Goal: Task Accomplishment & Management: Use online tool/utility

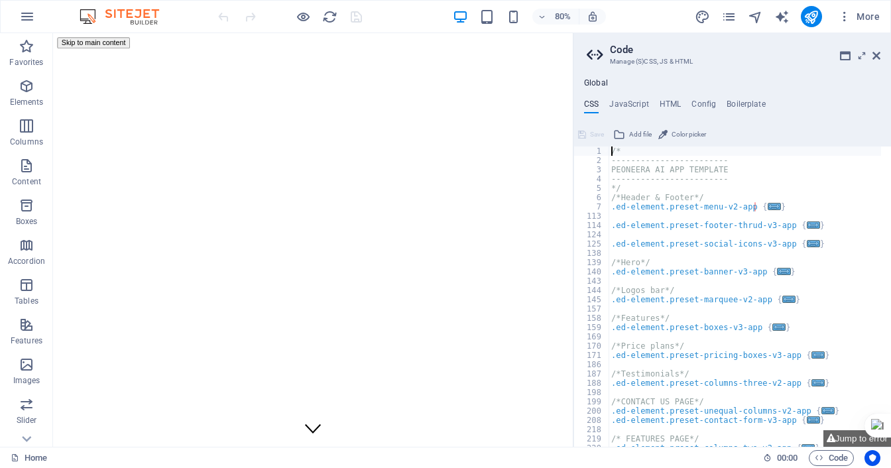
click at [882, 59] on aside "Code Manage (S)CSS, JS & HTML Global CSS JavaScript HTML Config Boilerplate /* …" at bounding box center [732, 240] width 318 height 414
click at [879, 58] on icon at bounding box center [876, 55] width 8 height 11
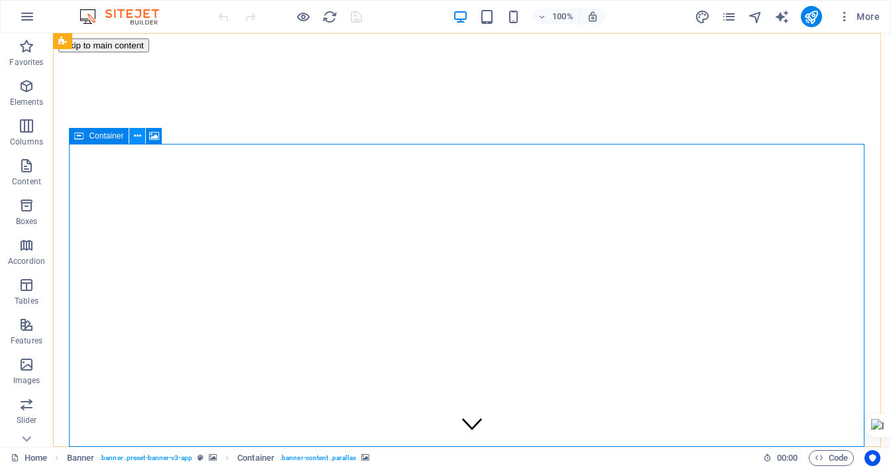
click at [139, 137] on icon at bounding box center [137, 136] width 7 height 14
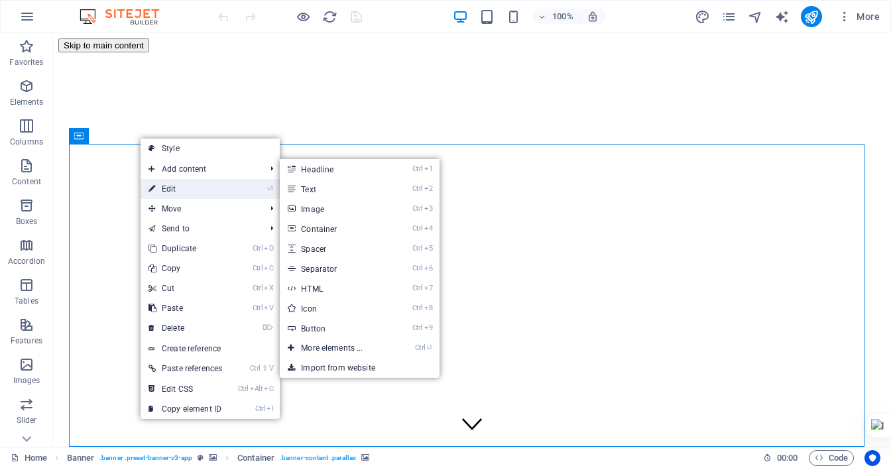
click at [183, 187] on link "⏎ Edit" at bounding box center [185, 189] width 89 height 20
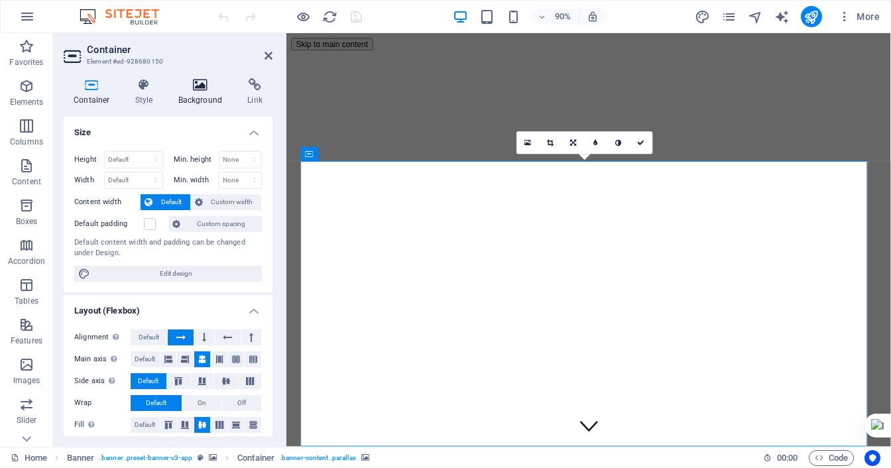
click at [200, 94] on h4 "Background" at bounding box center [203, 92] width 70 height 28
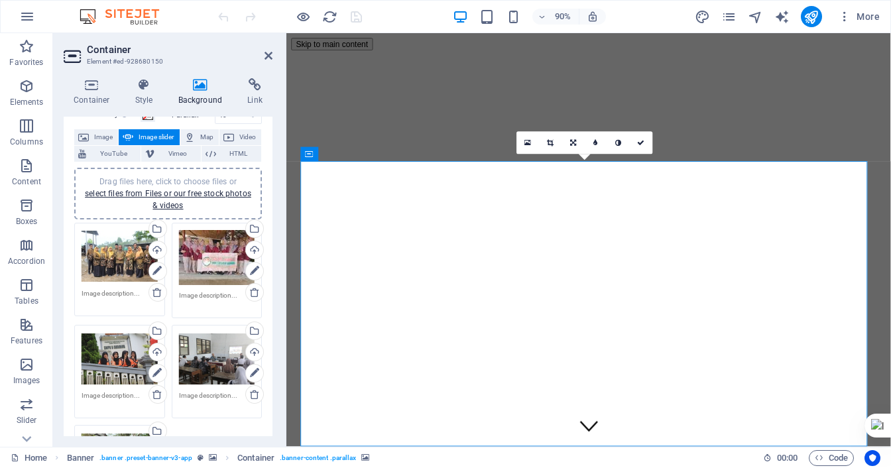
scroll to position [133, 0]
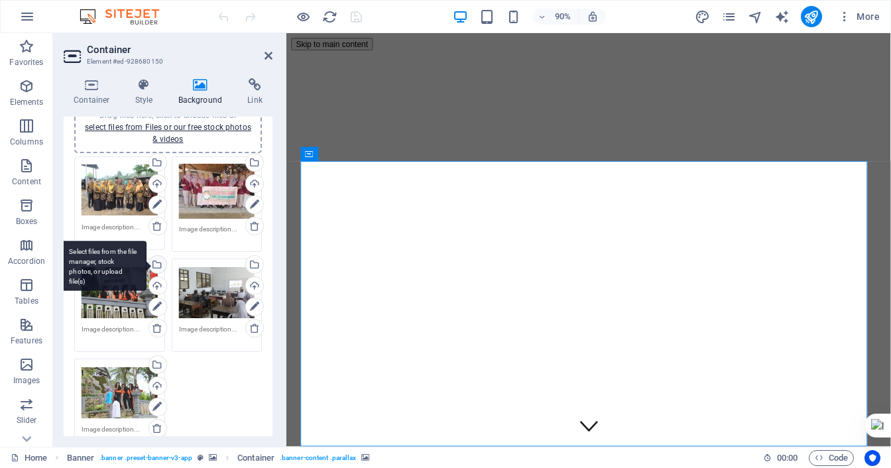
click at [156, 261] on div "Select files from the file manager, stock photos, or upload file(s)" at bounding box center [157, 266] width 20 height 20
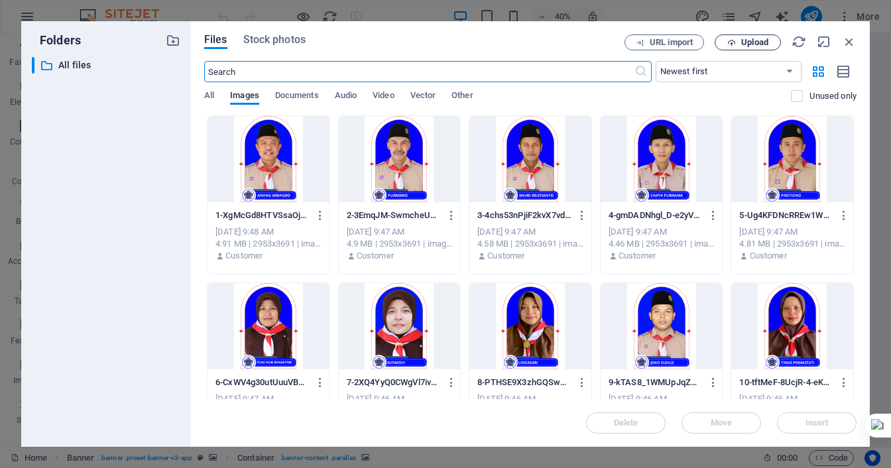
click at [750, 39] on span "Upload" at bounding box center [754, 42] width 27 height 8
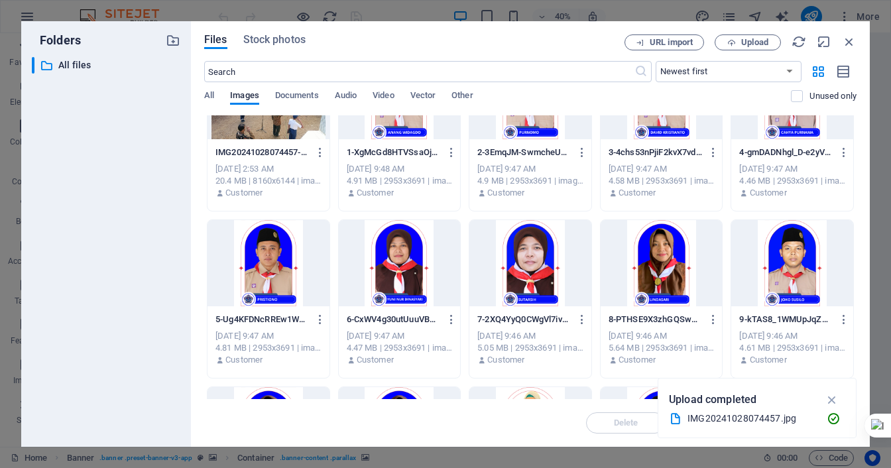
scroll to position [0, 0]
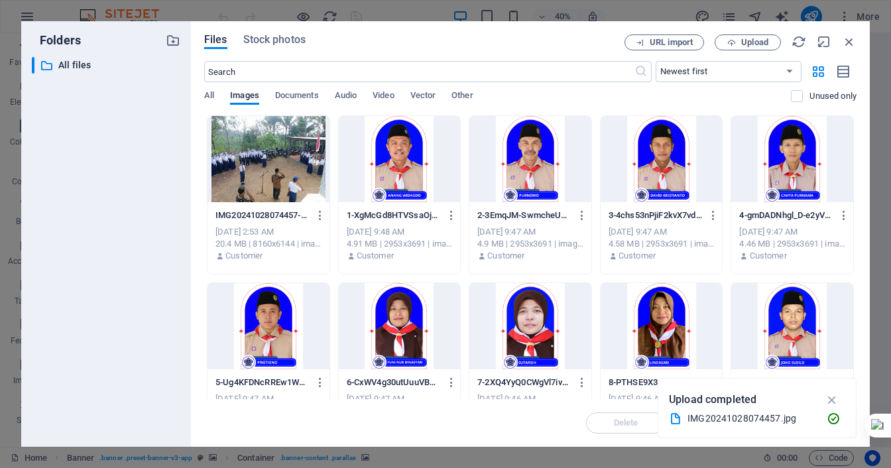
click at [284, 167] on div at bounding box center [268, 159] width 122 height 86
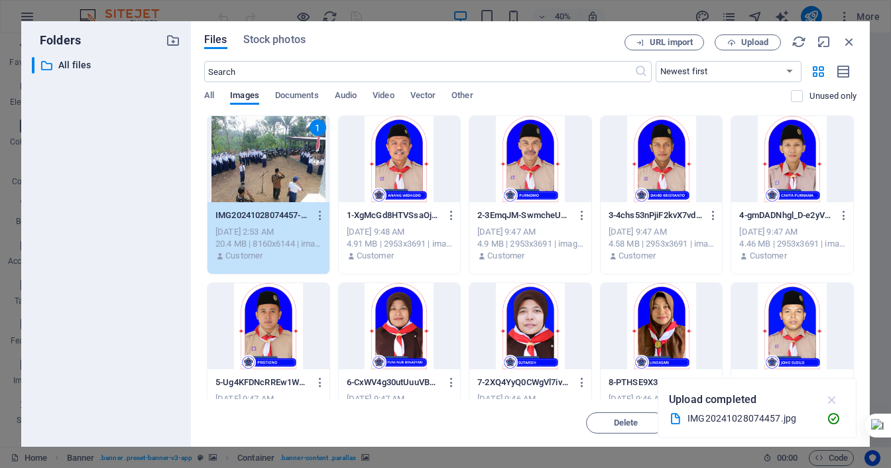
click at [833, 398] on icon "button" at bounding box center [832, 399] width 15 height 15
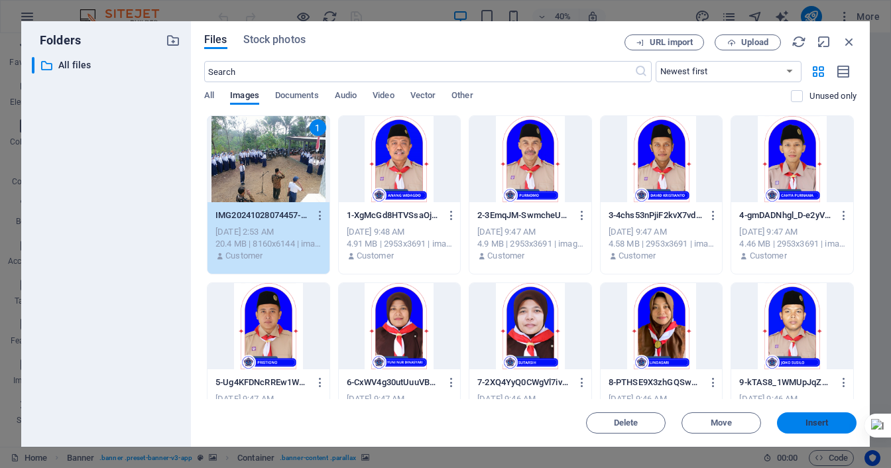
click at [815, 424] on span "Insert" at bounding box center [816, 423] width 23 height 8
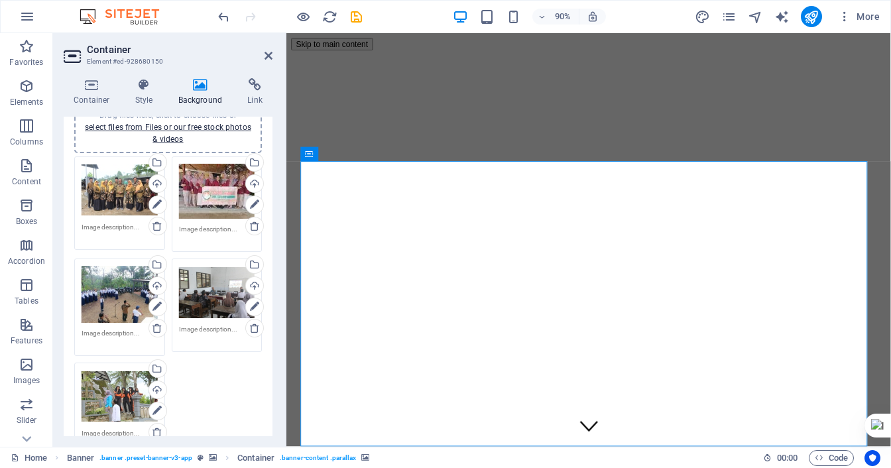
click at [109, 296] on div "Drag files here, click to choose files or select files from Files or our free s…" at bounding box center [120, 294] width 76 height 57
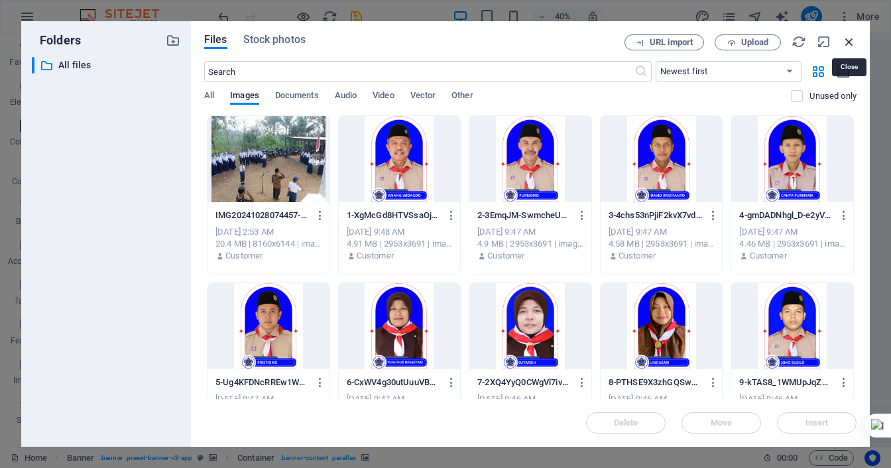
click at [854, 43] on icon "button" at bounding box center [849, 41] width 15 height 15
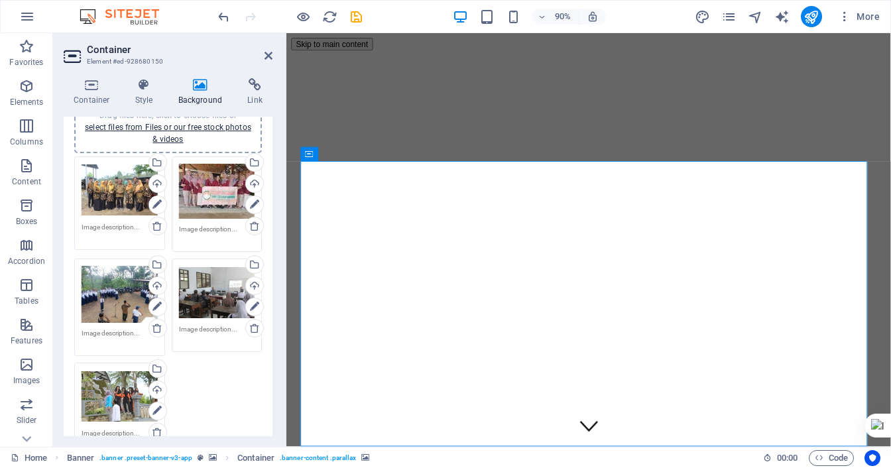
click at [196, 377] on div "Drag files here, click to choose files or select files from Files or our free s…" at bounding box center [168, 306] width 194 height 307
drag, startPoint x: 600, startPoint y: 286, endPoint x: 603, endPoint y: 308, distance: 22.8
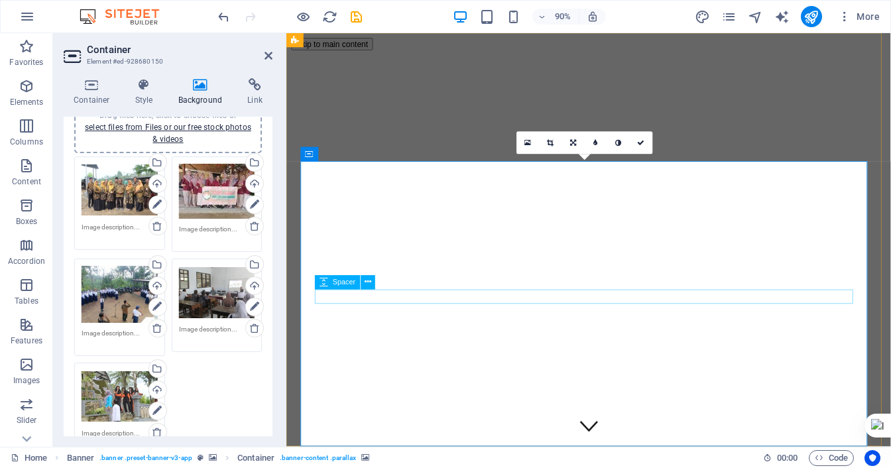
drag, startPoint x: 634, startPoint y: 318, endPoint x: 833, endPoint y: 290, distance: 200.1
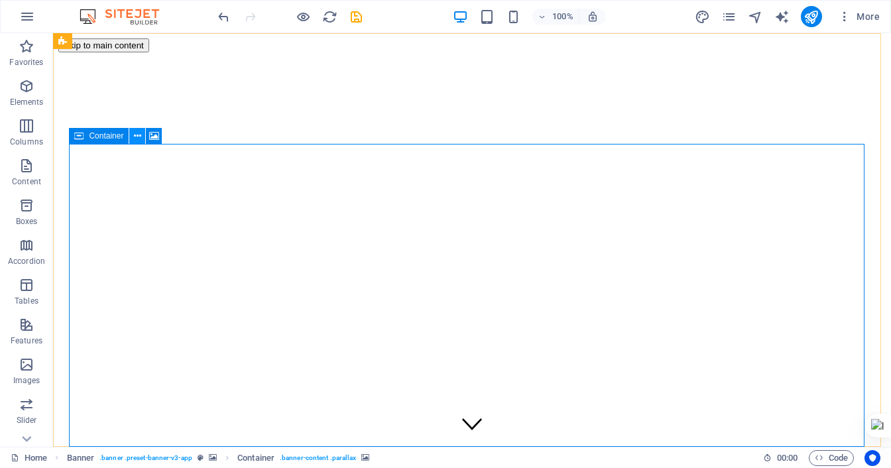
click at [139, 137] on icon at bounding box center [137, 136] width 7 height 14
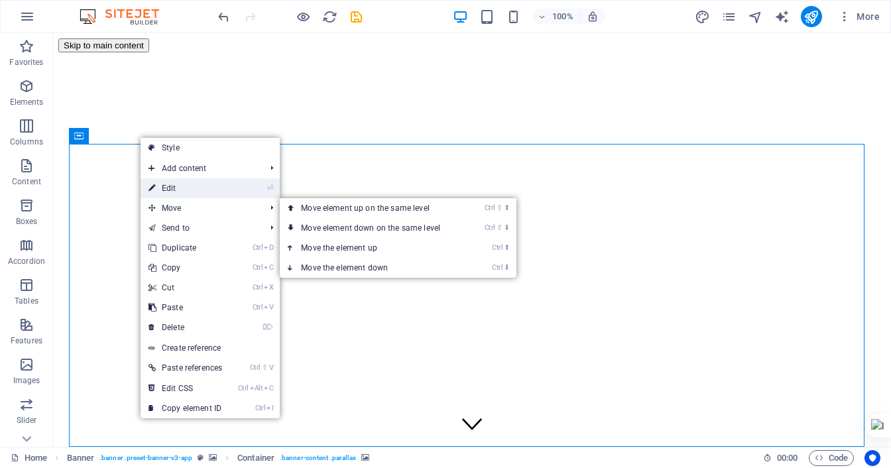
click at [187, 196] on link "⏎ Edit" at bounding box center [185, 188] width 89 height 20
select select "ms"
select select "s"
select select "progressive"
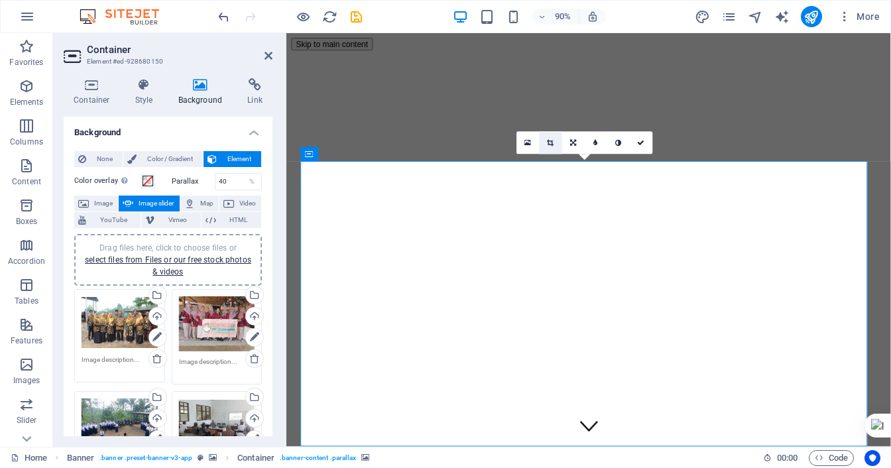
click at [546, 141] on link at bounding box center [550, 143] width 23 height 23
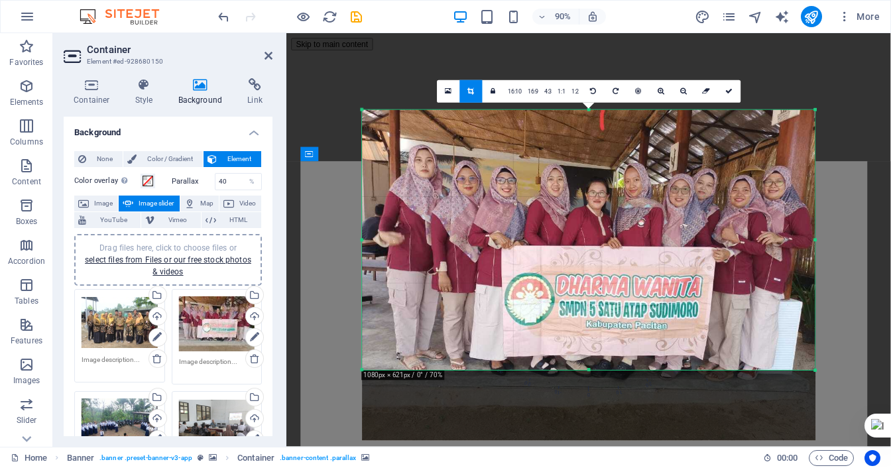
drag, startPoint x: 588, startPoint y: 406, endPoint x: 605, endPoint y: 328, distance: 80.0
click at [605, 328] on div "180 170 160 150 140 130 120 110 100 90 80 70 60 50 40 30 20 10 0 -10 -20 -30 -4…" at bounding box center [588, 240] width 453 height 261
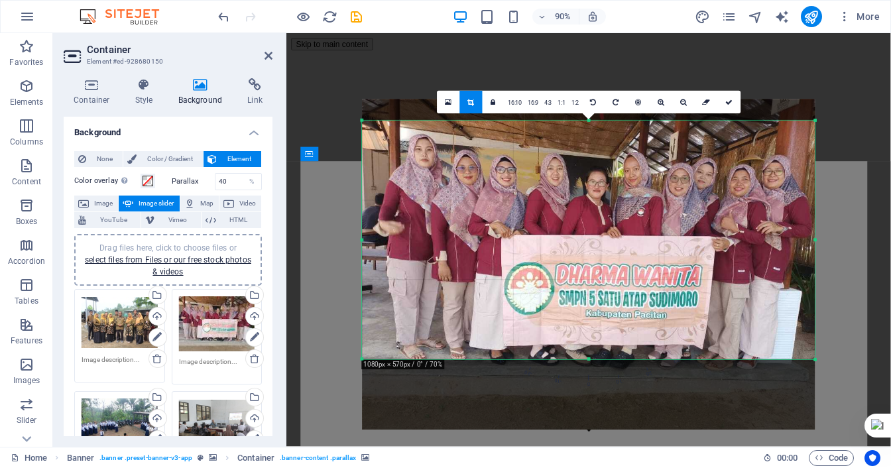
drag, startPoint x: 607, startPoint y: 109, endPoint x: 607, endPoint y: 133, distance: 23.9
click at [607, 133] on div "180 170 160 150 140 130 120 110 100 90 80 70 60 50 40 30 20 10 0 -10 -20 -30 -4…" at bounding box center [588, 240] width 453 height 239
click at [735, 102] on link at bounding box center [729, 102] width 23 height 23
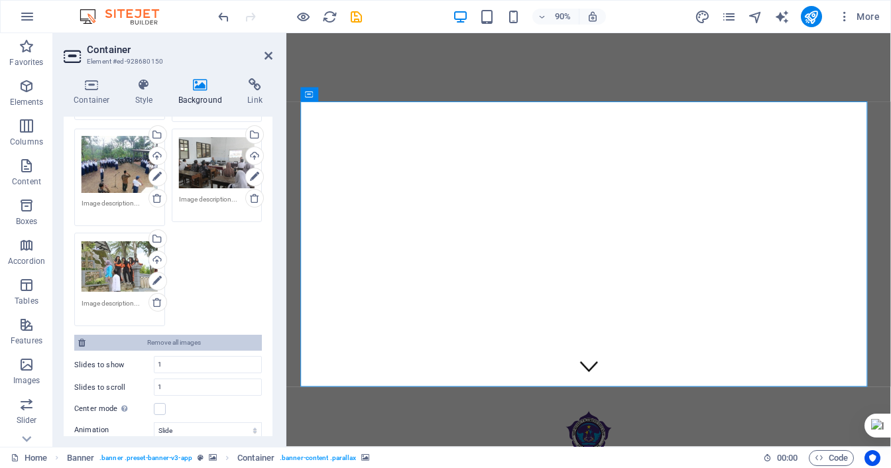
scroll to position [265, 0]
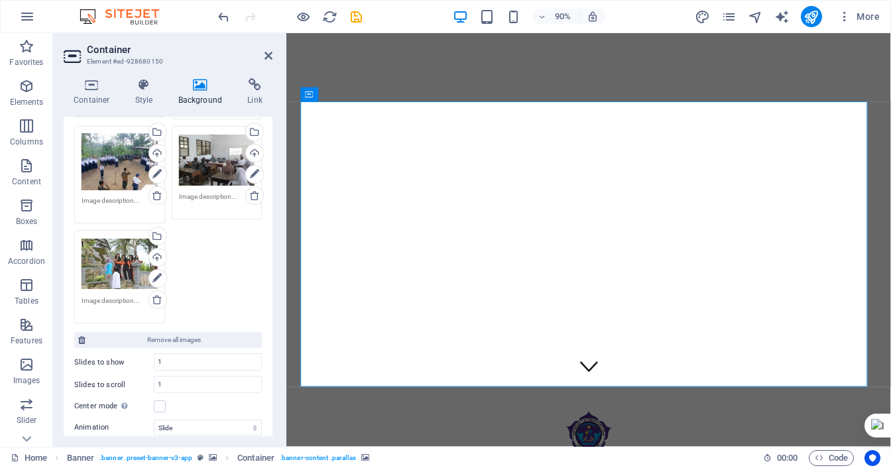
click at [209, 290] on div "Drag files here, click to choose files or select files from Files or our free s…" at bounding box center [168, 174] width 194 height 307
drag, startPoint x: 209, startPoint y: 249, endPoint x: 188, endPoint y: 265, distance: 27.4
click at [188, 265] on div "Drag files here, click to choose files or select files from Files or our free s…" at bounding box center [168, 174] width 194 height 307
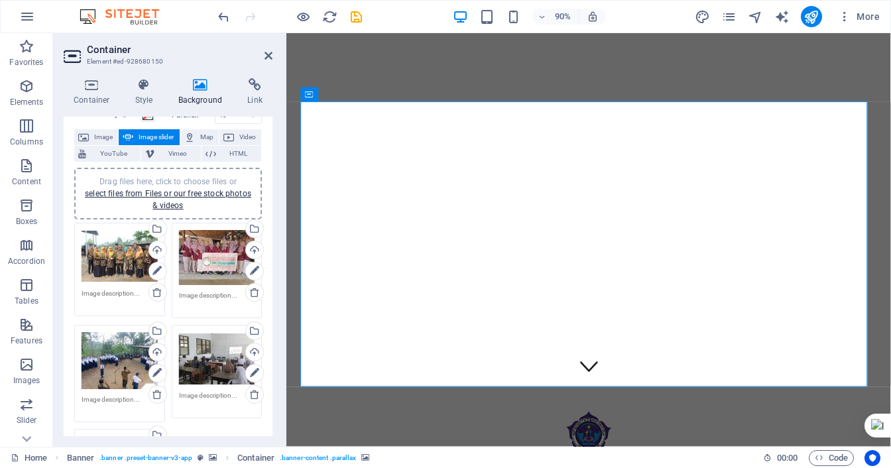
scroll to position [0, 0]
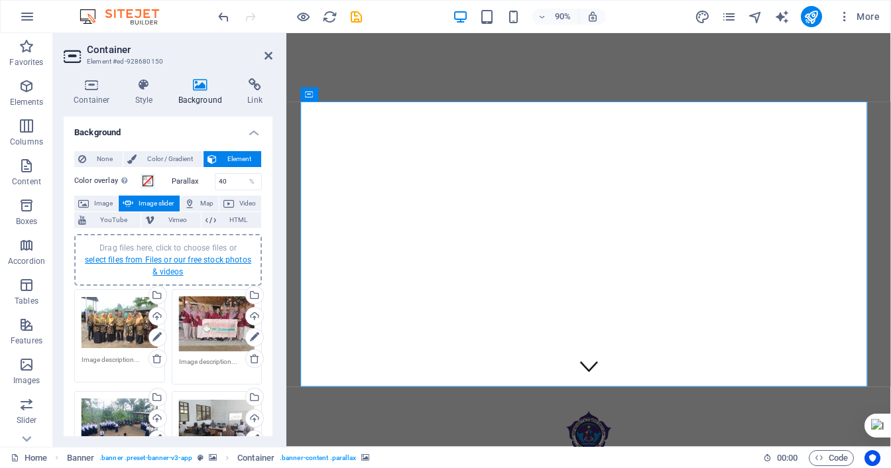
click at [172, 259] on link "select files from Files or our free stock photos & videos" at bounding box center [168, 265] width 166 height 21
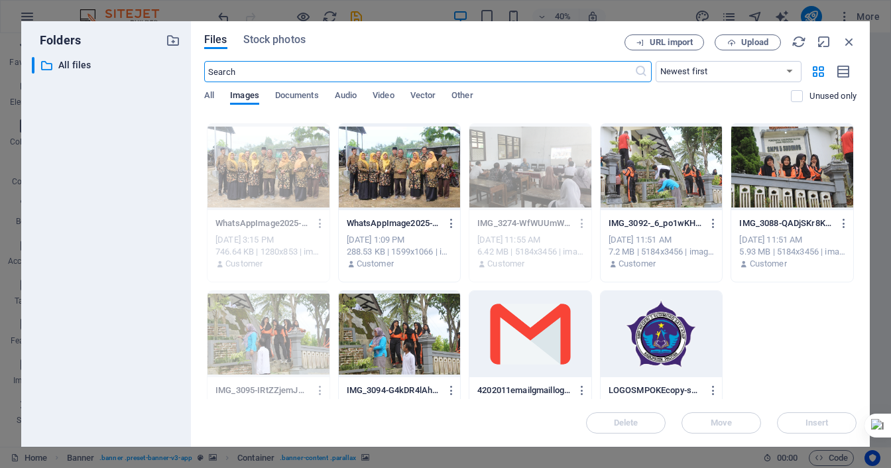
scroll to position [1379, 0]
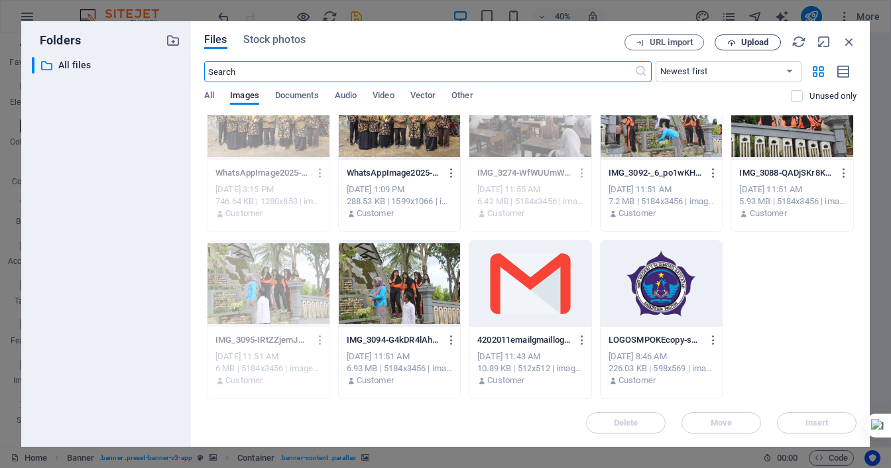
click at [758, 35] on button "Upload" at bounding box center [748, 42] width 66 height 16
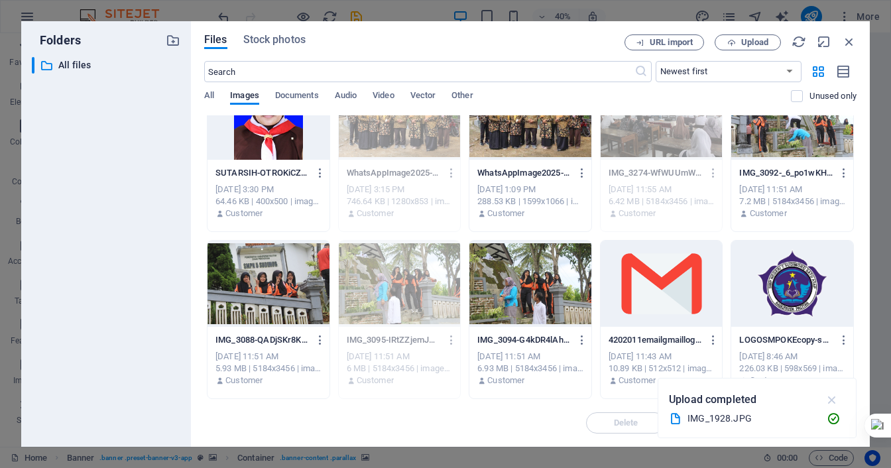
click at [836, 398] on icon "button" at bounding box center [832, 399] width 15 height 15
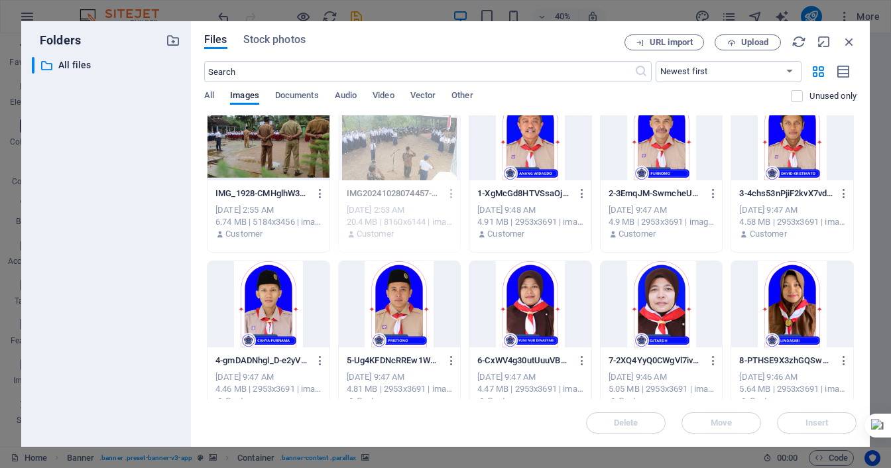
scroll to position [0, 0]
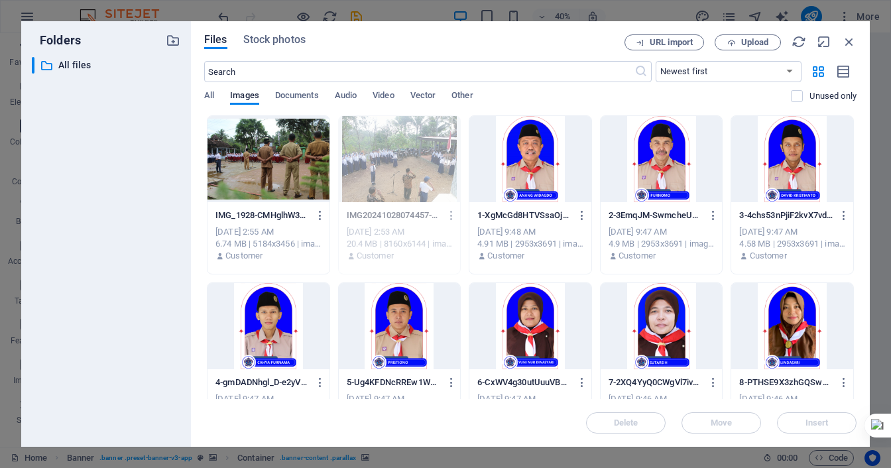
click at [240, 154] on div at bounding box center [268, 159] width 122 height 86
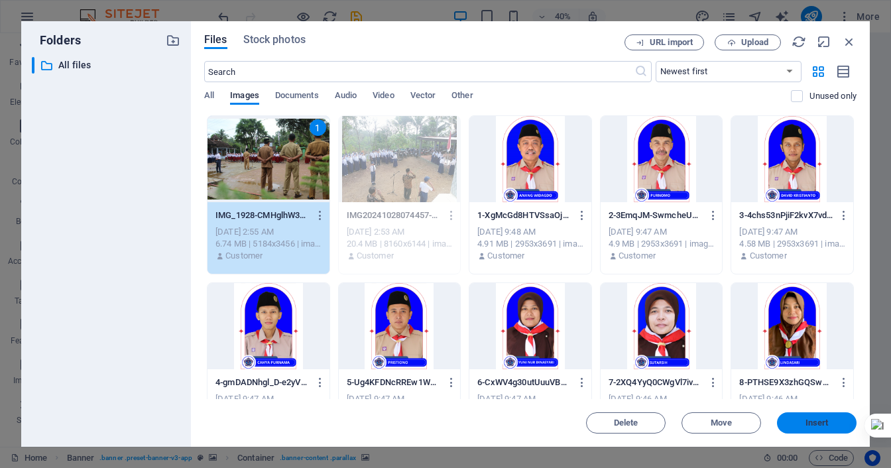
click at [793, 423] on span "Insert" at bounding box center [816, 423] width 69 height 8
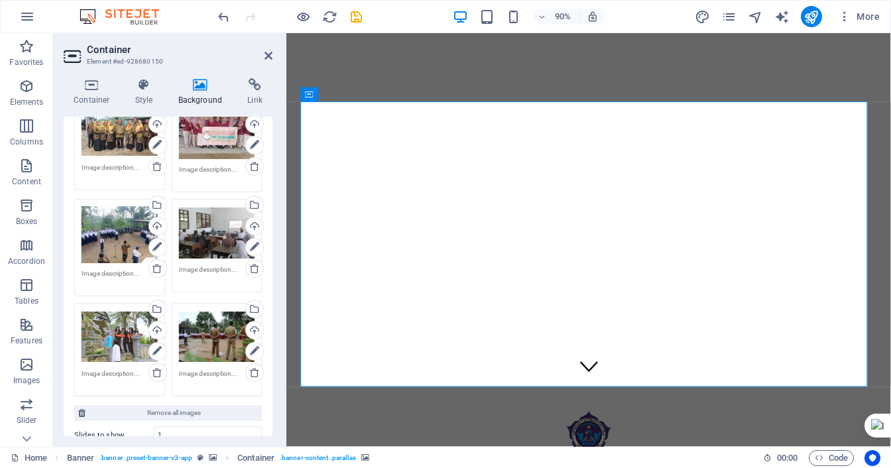
scroll to position [265, 0]
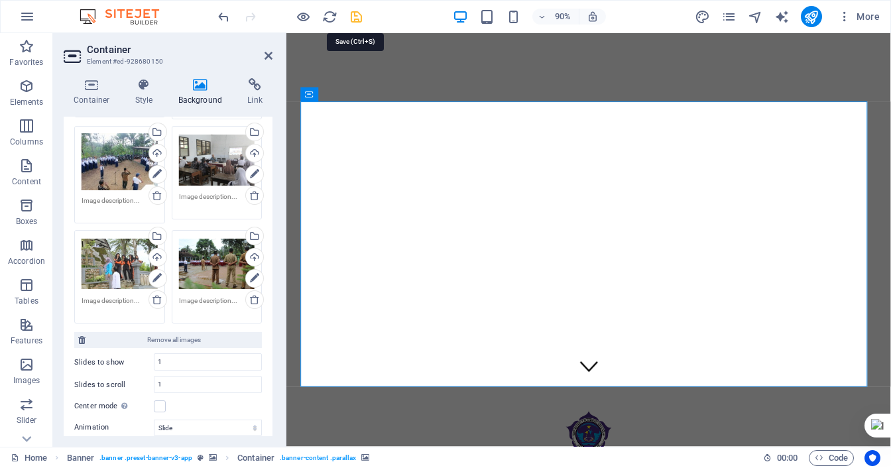
click at [357, 13] on icon "save" at bounding box center [356, 16] width 15 height 15
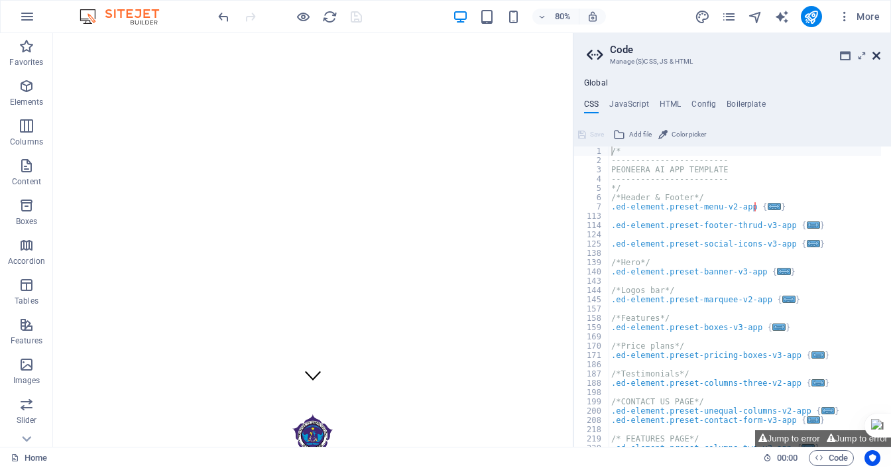
click at [878, 57] on icon at bounding box center [876, 55] width 8 height 11
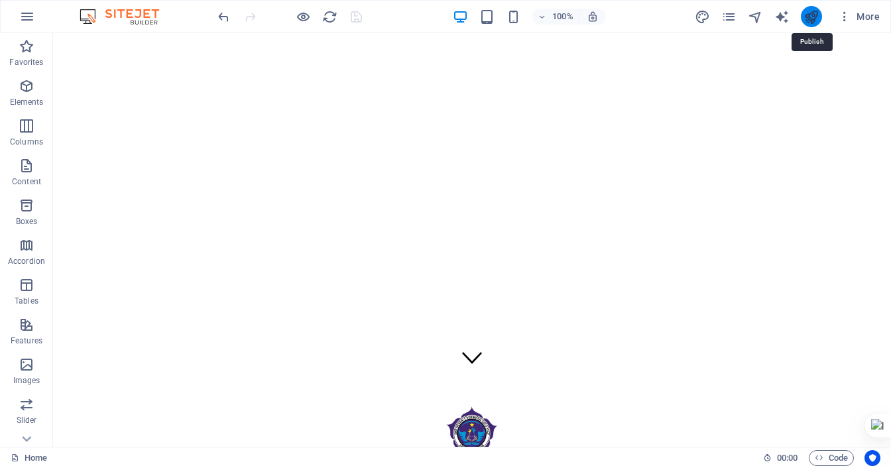
click at [811, 17] on icon "publish" at bounding box center [810, 16] width 15 height 15
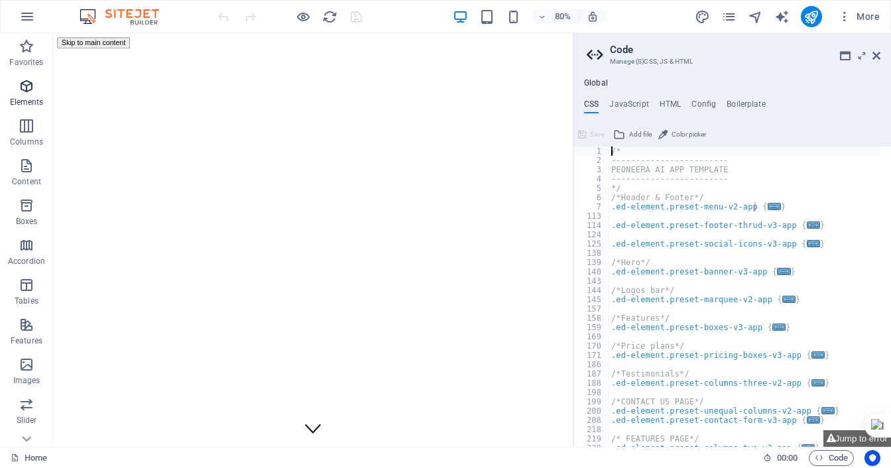
click at [25, 101] on p "Elements" at bounding box center [27, 102] width 34 height 11
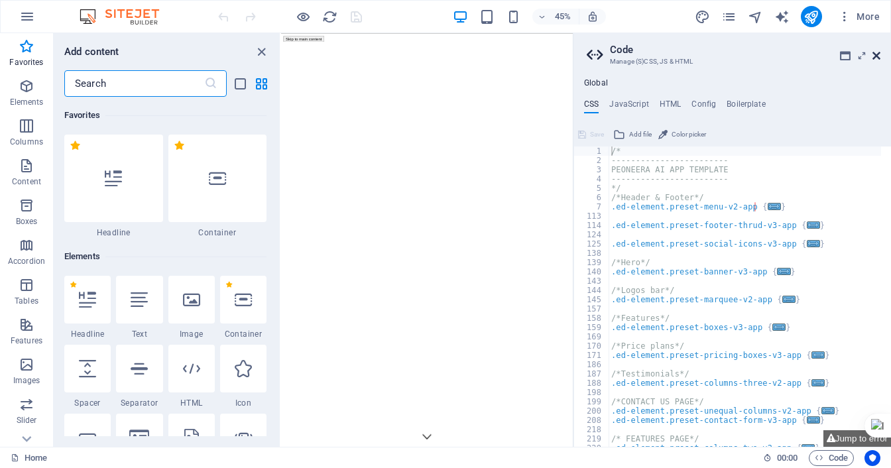
click at [876, 54] on icon at bounding box center [876, 55] width 8 height 11
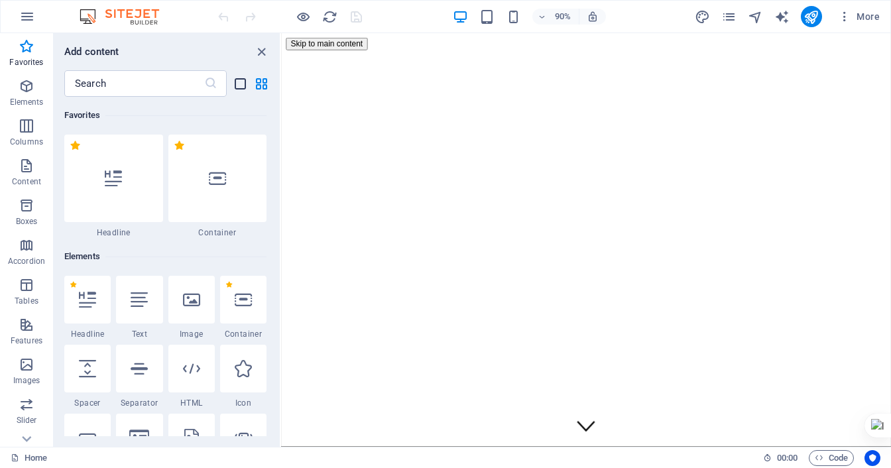
click at [236, 82] on icon "list-view" at bounding box center [240, 83] width 15 height 15
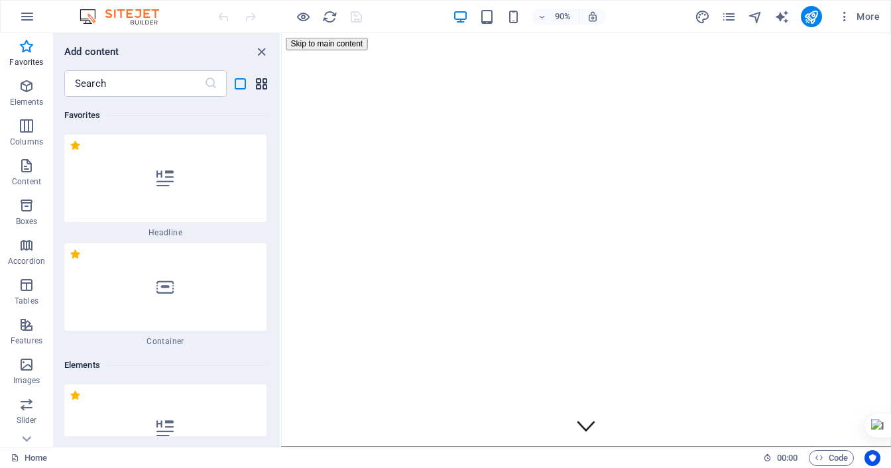
click at [261, 80] on icon "grid-view" at bounding box center [261, 83] width 15 height 15
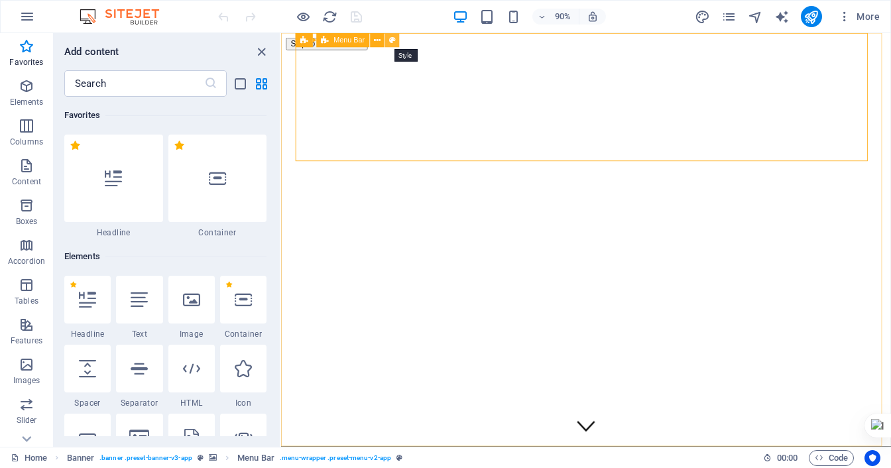
click at [394, 40] on icon at bounding box center [391, 40] width 7 height 13
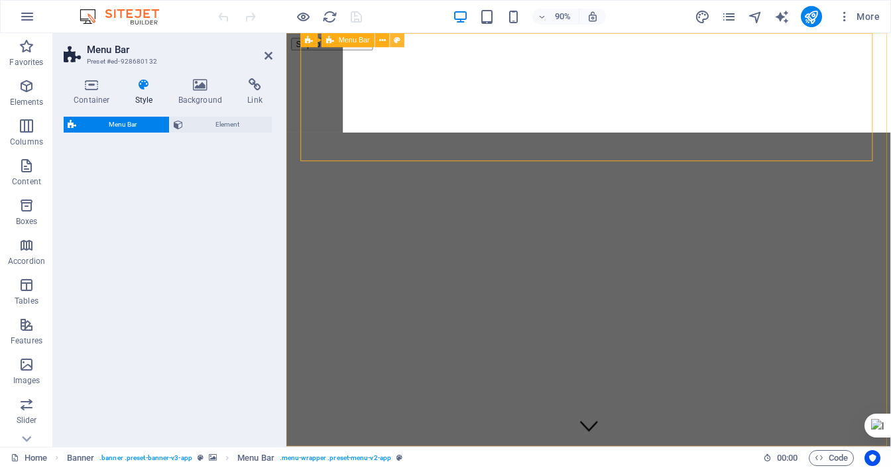
select select "rem"
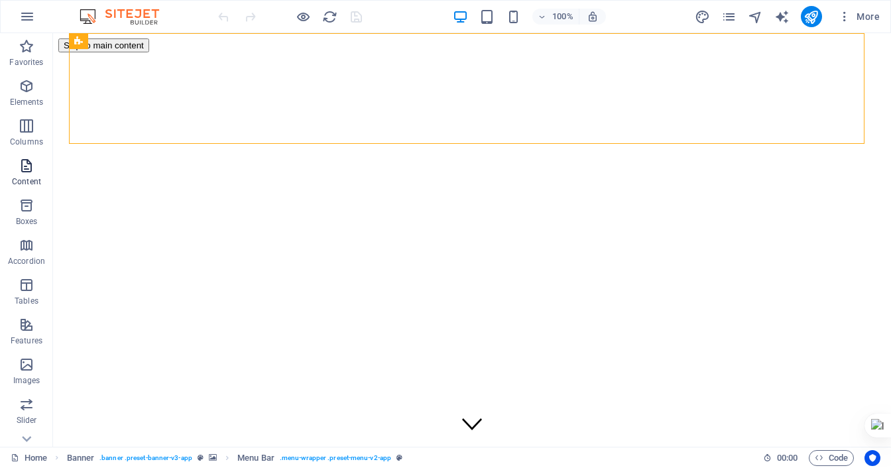
click at [32, 176] on span "Content" at bounding box center [26, 174] width 53 height 32
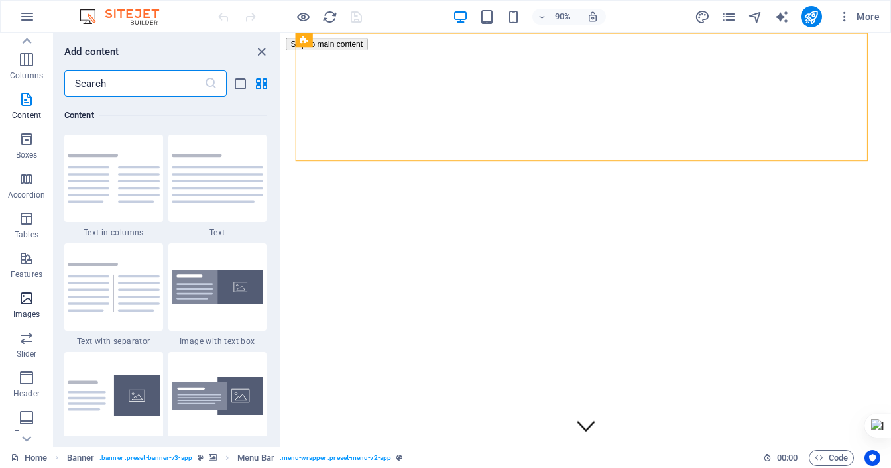
scroll to position [133, 0]
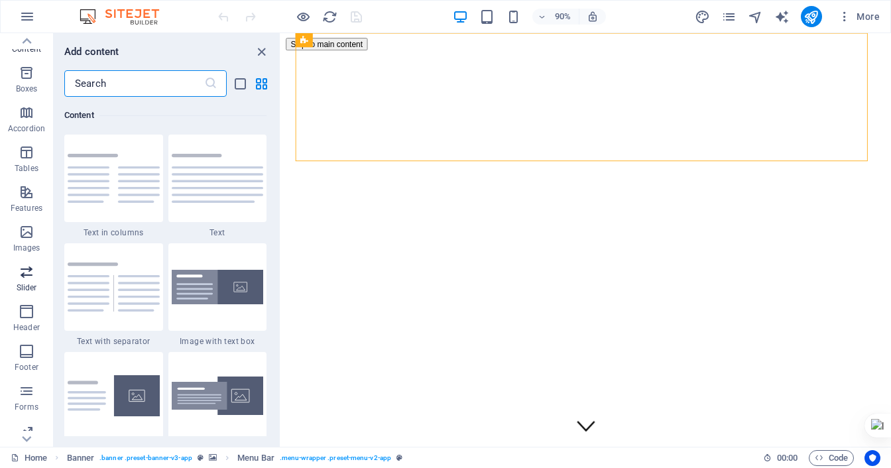
click at [29, 272] on icon "button" at bounding box center [27, 272] width 16 height 16
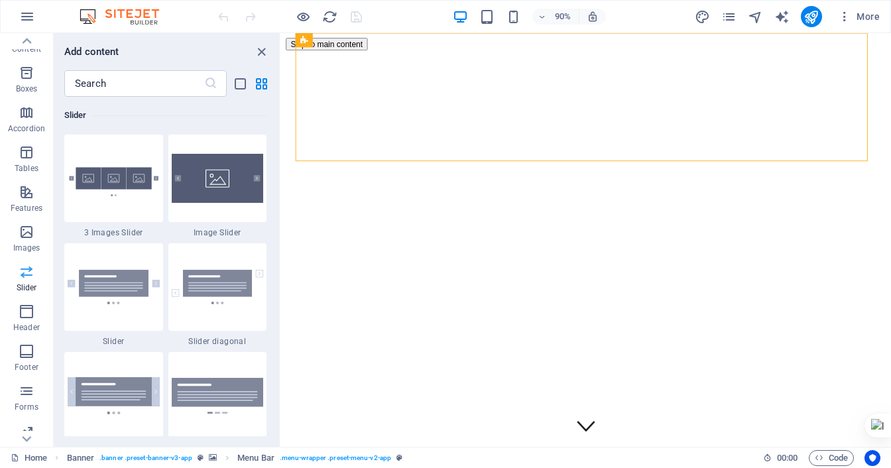
scroll to position [183, 0]
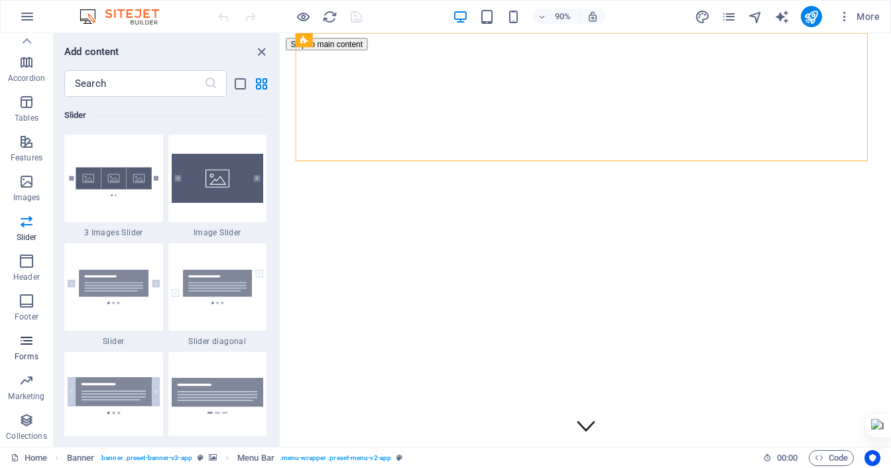
click at [30, 339] on icon "button" at bounding box center [27, 341] width 16 height 16
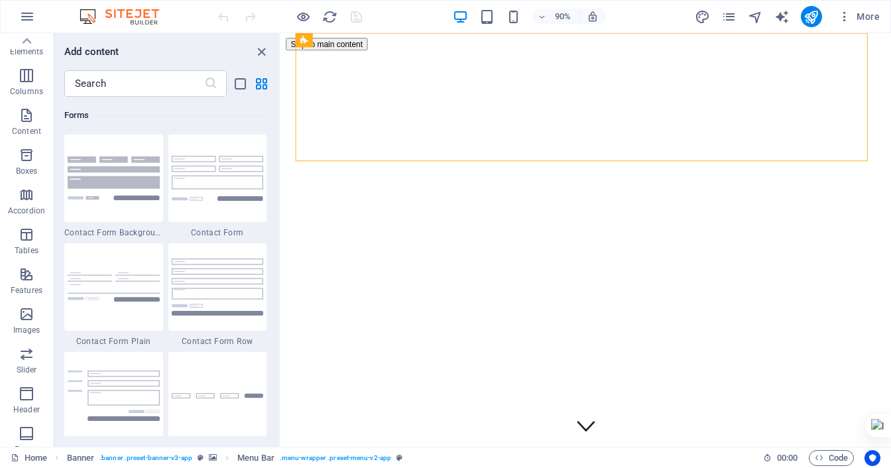
scroll to position [0, 0]
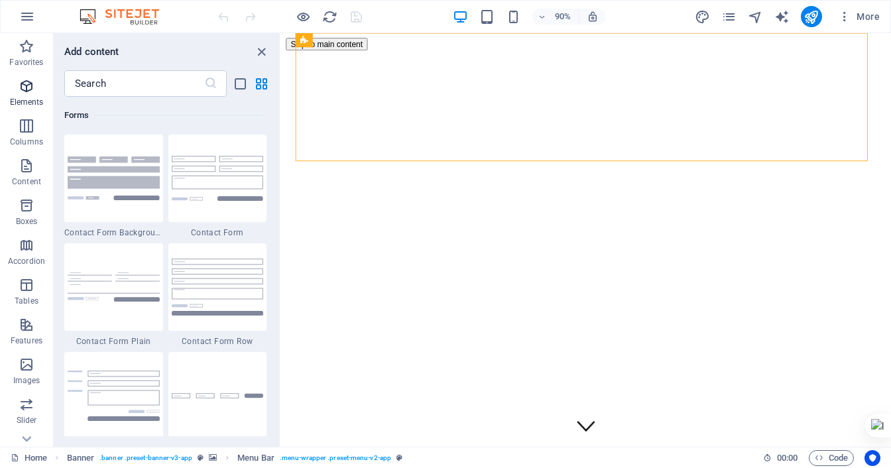
click at [29, 92] on icon "button" at bounding box center [27, 86] width 16 height 16
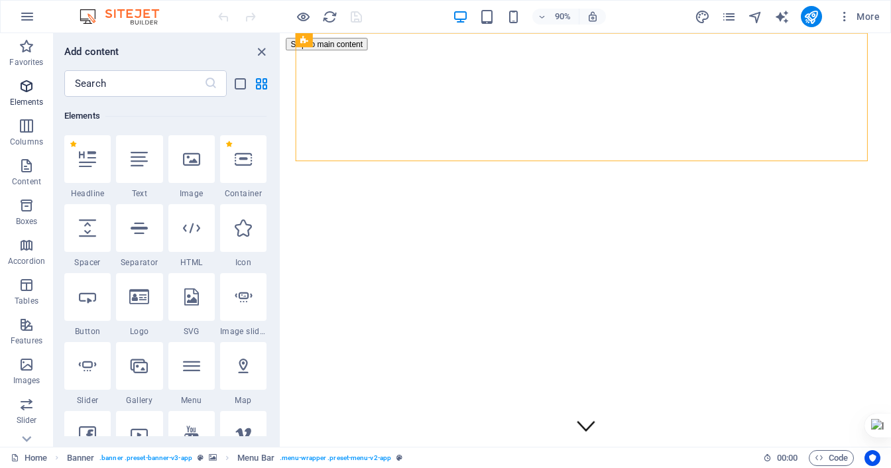
scroll to position [141, 0]
click at [150, 92] on input "text" at bounding box center [134, 83] width 140 height 27
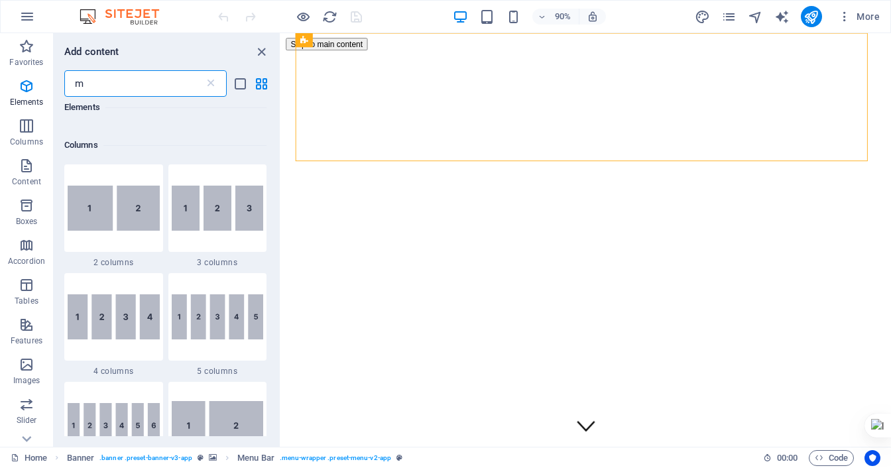
scroll to position [0, 0]
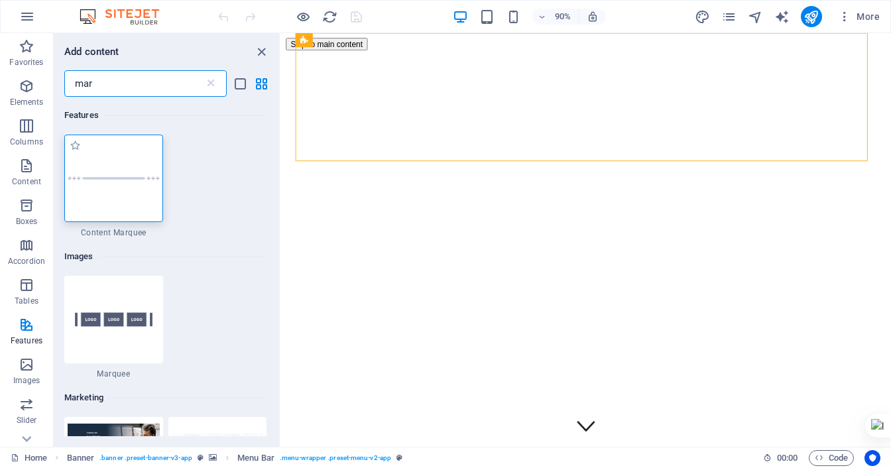
type input "mar"
click at [119, 186] on div at bounding box center [113, 179] width 99 height 88
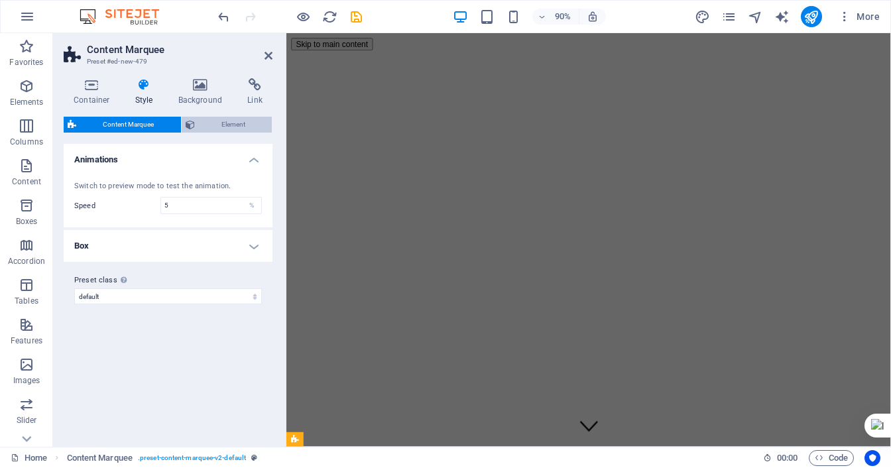
click at [233, 120] on span "Element" at bounding box center [234, 125] width 70 height 16
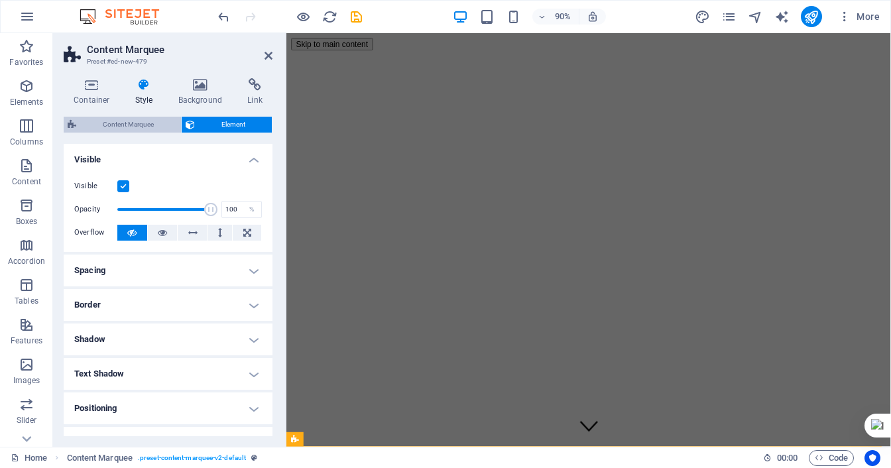
scroll to position [562, 0]
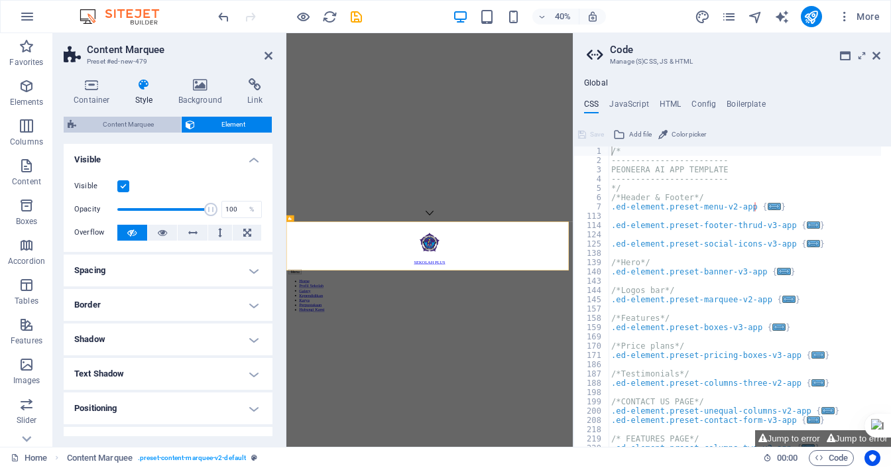
click at [125, 124] on span "Content Marquee" at bounding box center [128, 125] width 97 height 16
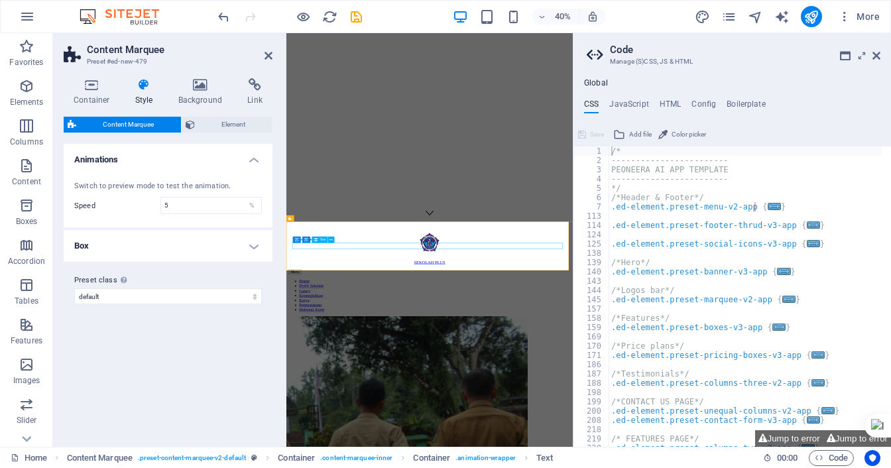
scroll to position [1079, 0]
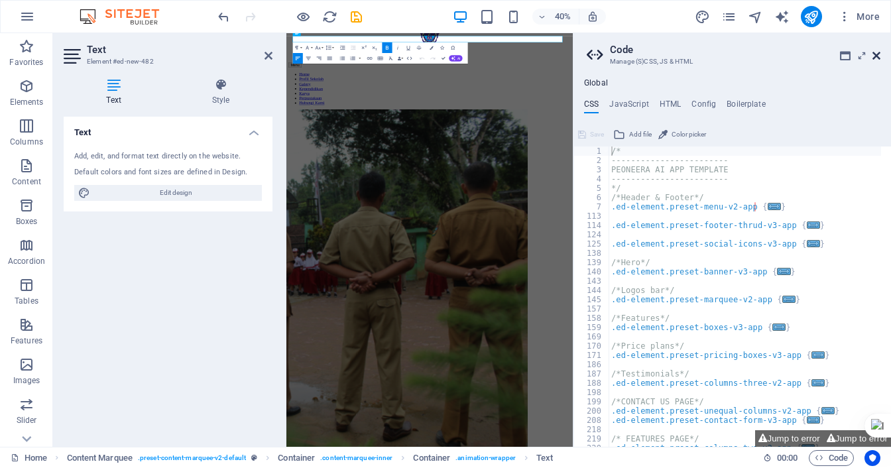
click at [875, 51] on icon at bounding box center [876, 55] width 8 height 11
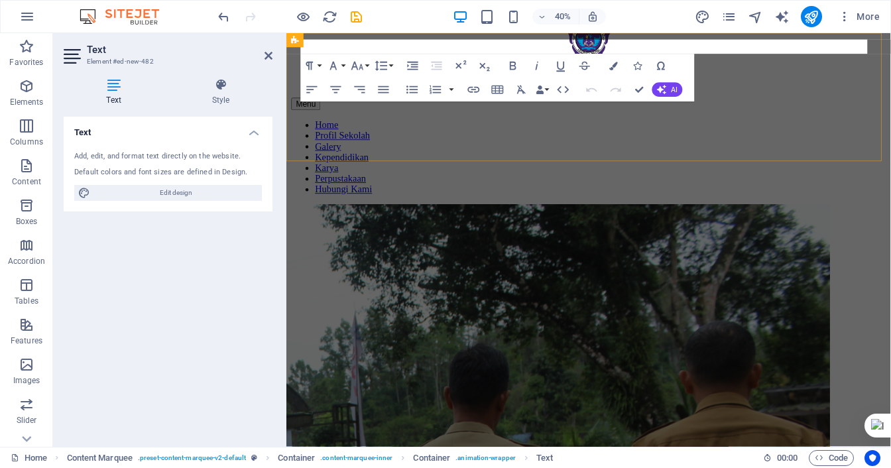
scroll to position [504, 0]
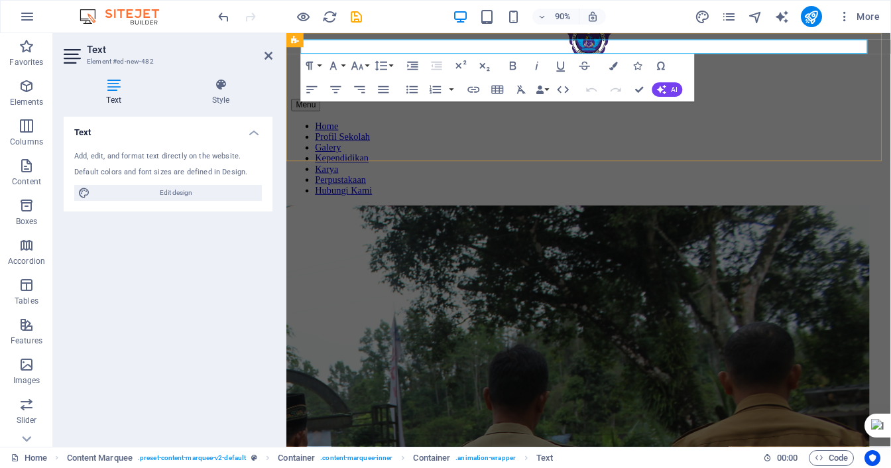
click at [416, 46] on div "SEKOLAH PLUS Menu Home Profil Sekolah Galery Kependidikan Karya Perpustakaan Hu…" at bounding box center [622, 115] width 661 height 217
select select "rem"
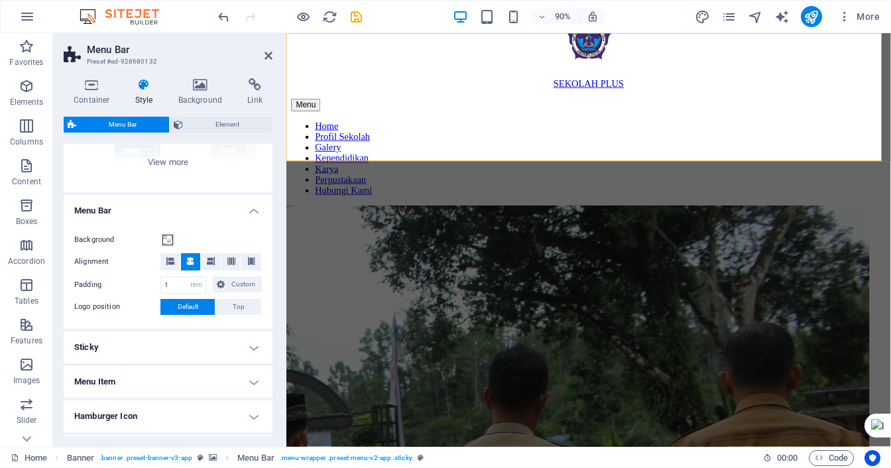
scroll to position [199, 0]
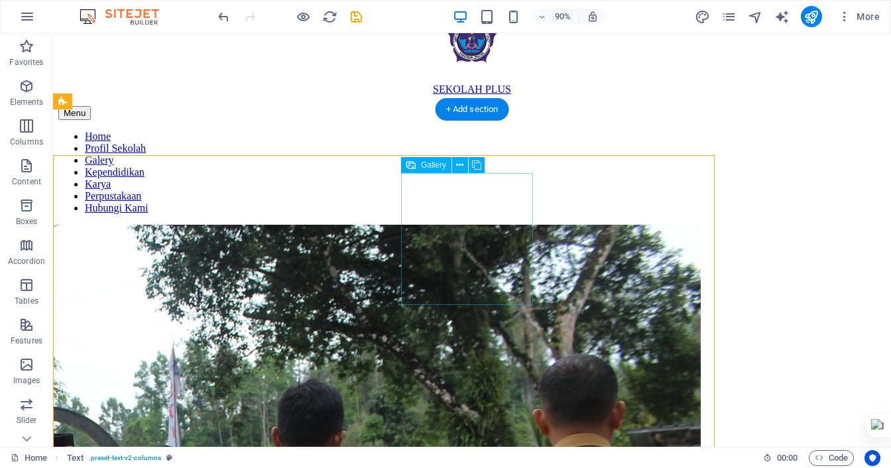
scroll to position [459, 0]
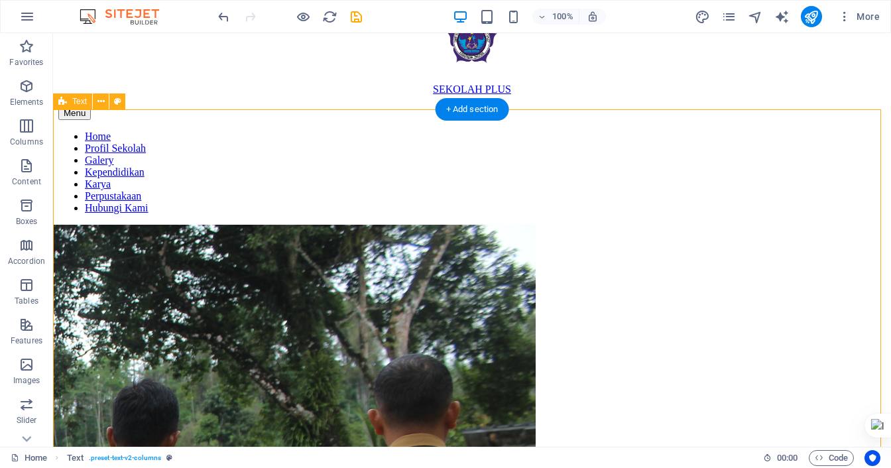
click at [442, 38] on div "SEKOLAH PLUS Menu Home Profil Sekolah Galery Kependidikan Karya Perpustakaan Hu…" at bounding box center [471, 115] width 827 height 217
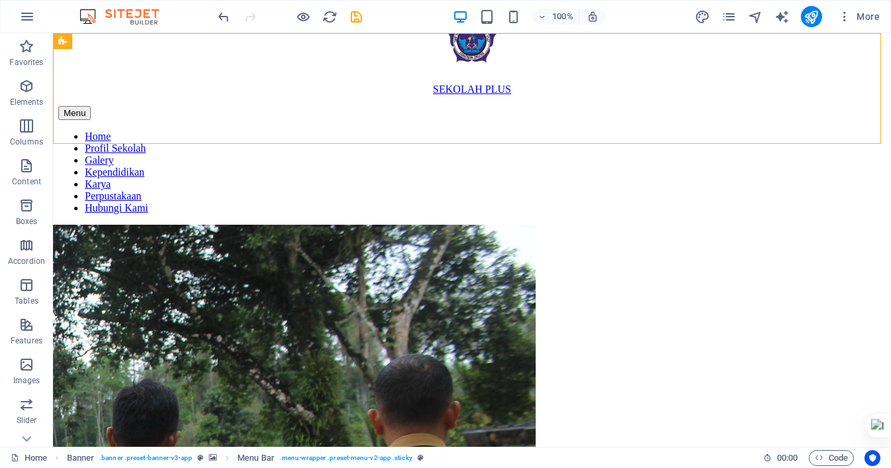
click at [430, 40] on div "SEKOLAH PLUS Menu Home Profil Sekolah Galery Kependidikan Karya Perpustakaan Hu…" at bounding box center [471, 115] width 827 height 217
click at [424, 40] on div "SEKOLAH PLUS Menu Home Profil Sekolah Galery Kependidikan Karya Perpustakaan Hu…" at bounding box center [471, 115] width 827 height 217
click at [36, 89] on span "Elements" at bounding box center [26, 94] width 53 height 32
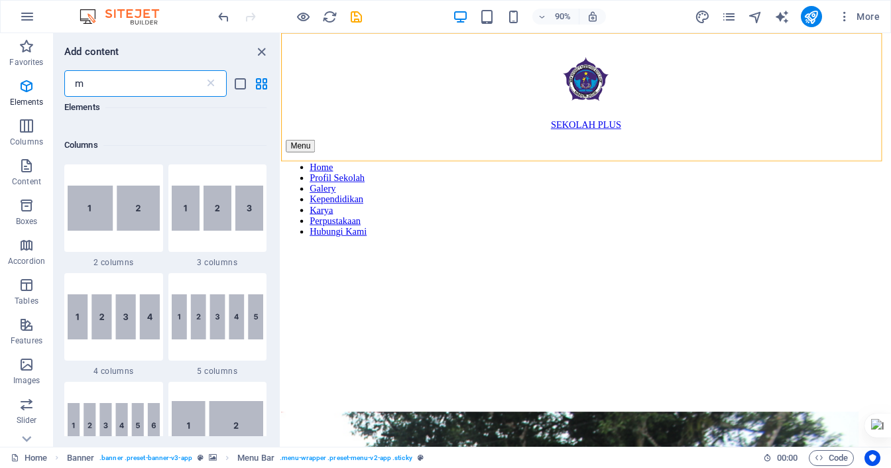
scroll to position [0, 0]
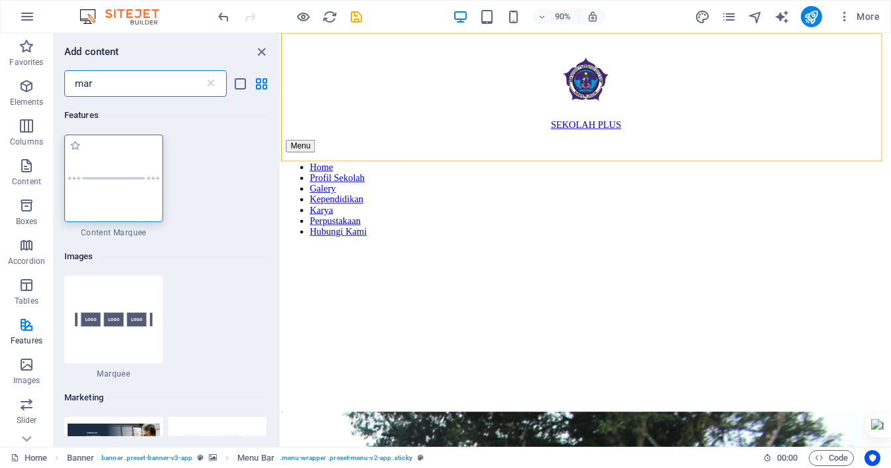
type input "mar"
click at [105, 176] on div at bounding box center [113, 179] width 99 height 88
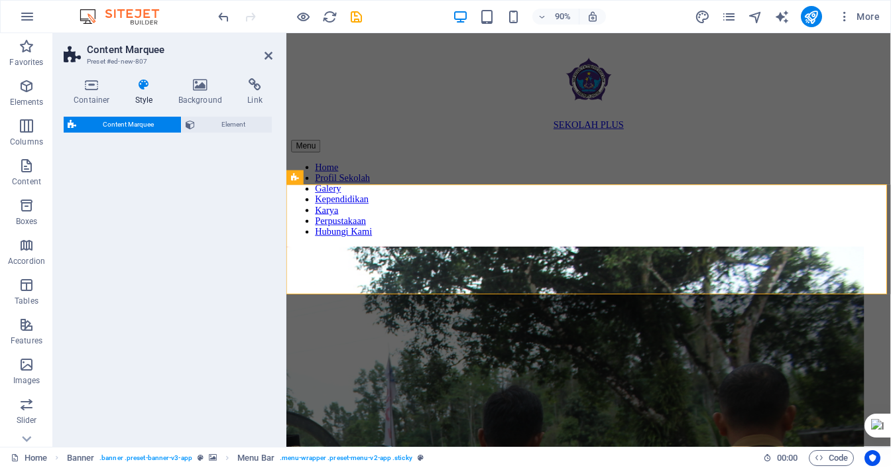
scroll to position [290, 0]
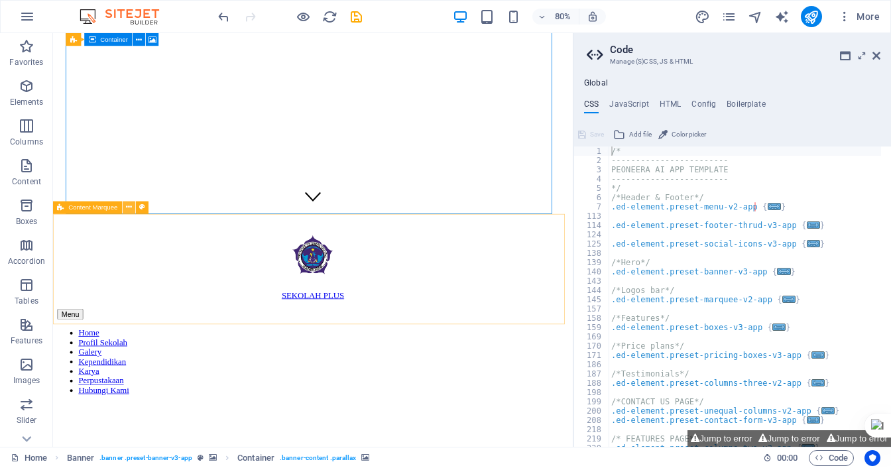
click at [130, 208] on icon at bounding box center [129, 207] width 6 height 11
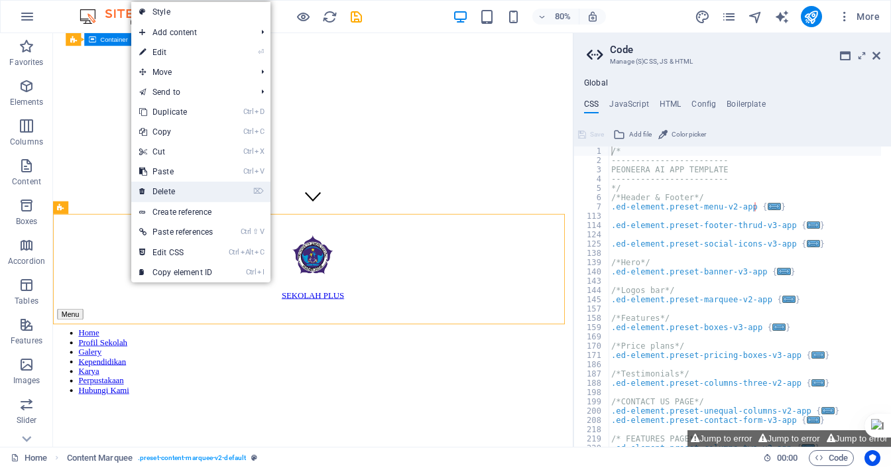
click at [178, 191] on link "⌦ Delete" at bounding box center [175, 192] width 89 height 20
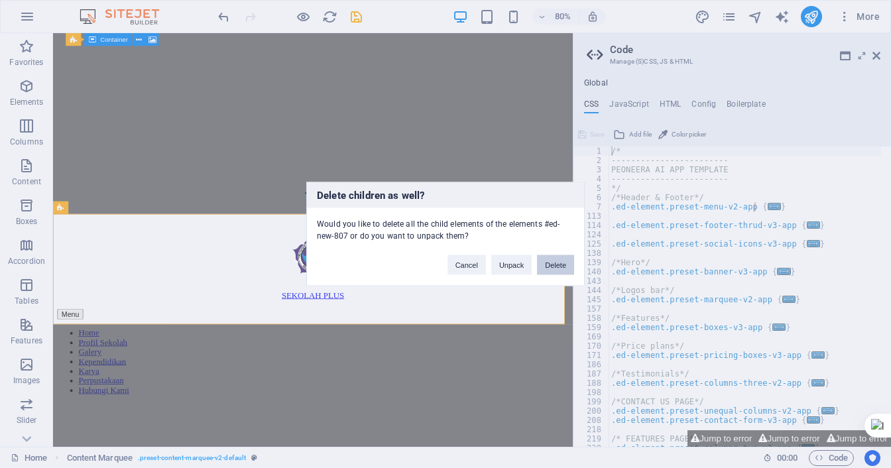
drag, startPoint x: 570, startPoint y: 262, endPoint x: 640, endPoint y: 287, distance: 74.6
click at [570, 262] on button "Delete" at bounding box center [555, 265] width 37 height 20
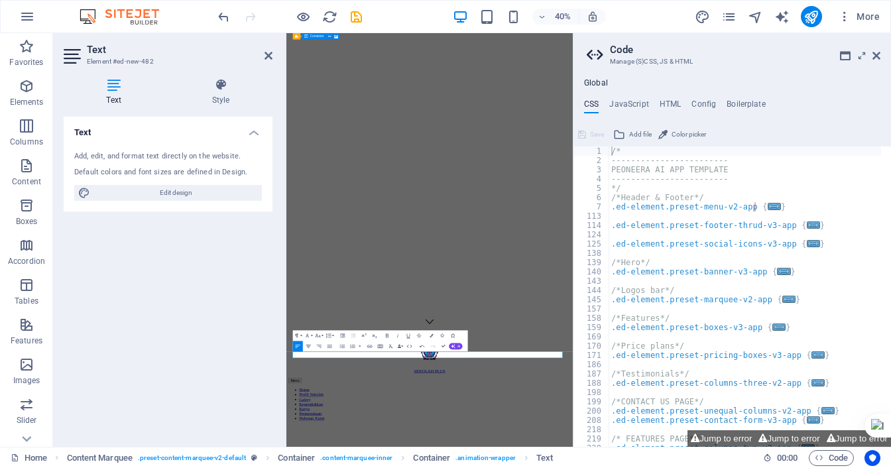
click at [310, 345] on icon "button" at bounding box center [308, 346] width 5 height 3
click at [881, 60] on aside "Code Manage (S)CSS, JS & HTML Global CSS JavaScript HTML Config Boilerplate /* …" at bounding box center [732, 240] width 318 height 414
click at [878, 54] on icon at bounding box center [876, 55] width 8 height 11
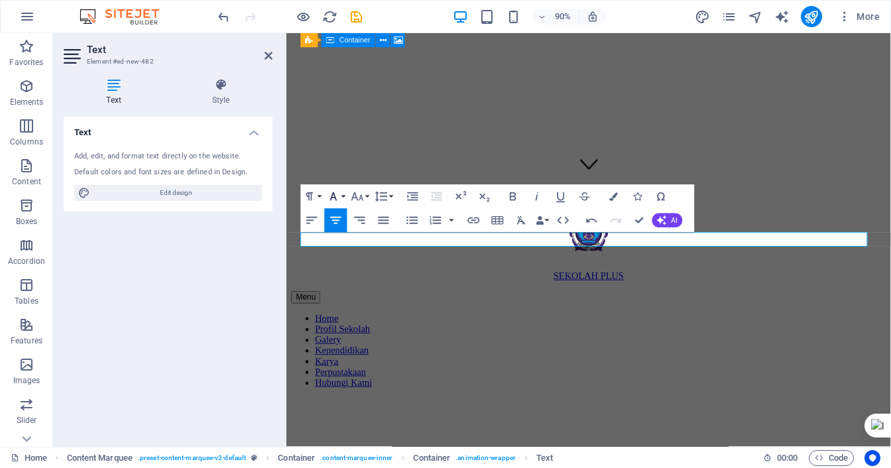
click at [345, 200] on button "Font Family" at bounding box center [336, 197] width 23 height 24
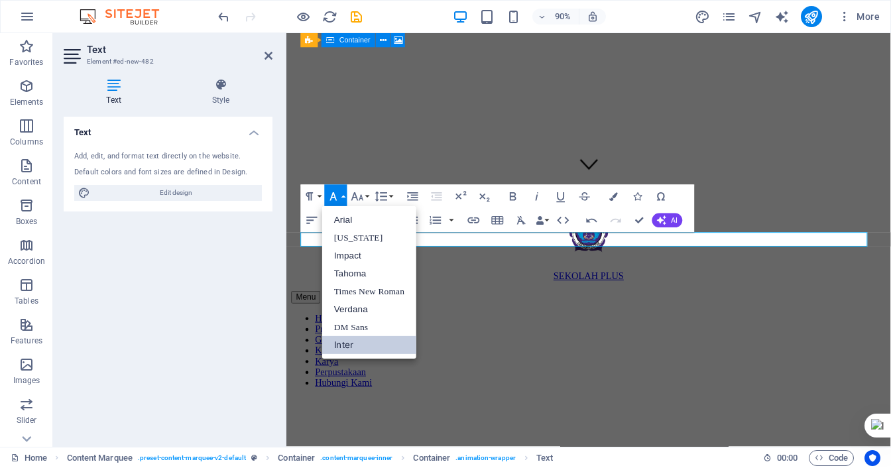
scroll to position [0, 0]
click at [353, 241] on link "Georgia" at bounding box center [369, 238] width 94 height 18
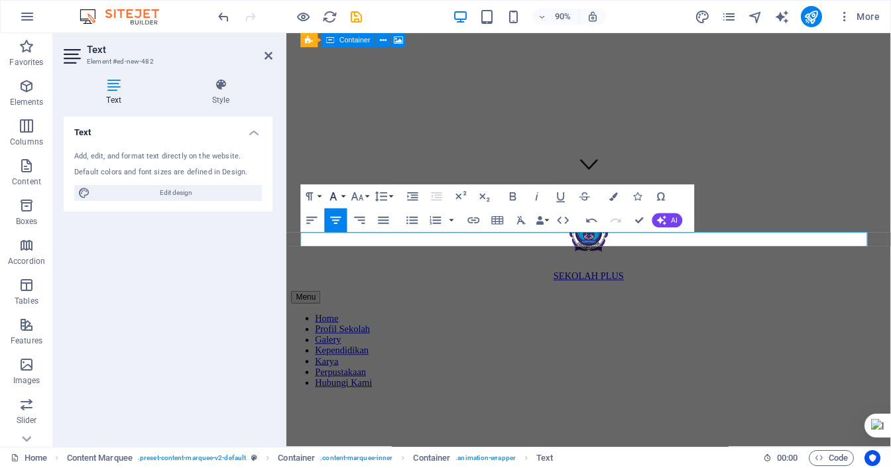
click at [339, 191] on icon "button" at bounding box center [333, 197] width 15 height 15
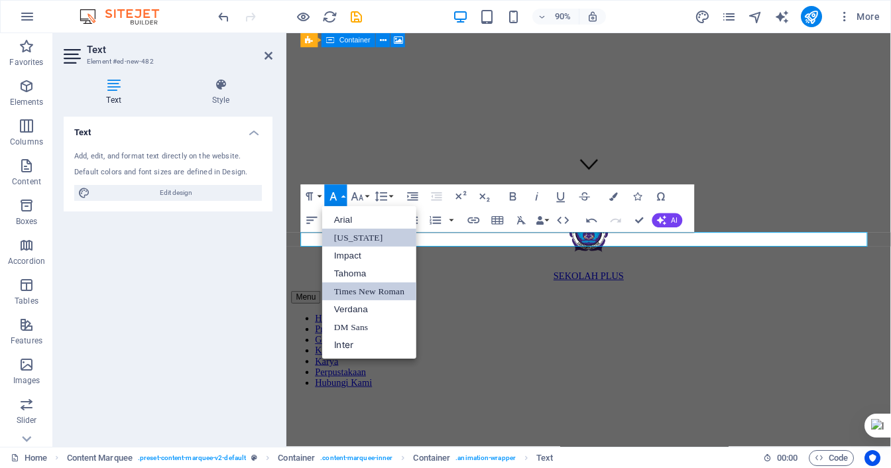
click at [367, 294] on link "Times New Roman" at bounding box center [369, 292] width 94 height 18
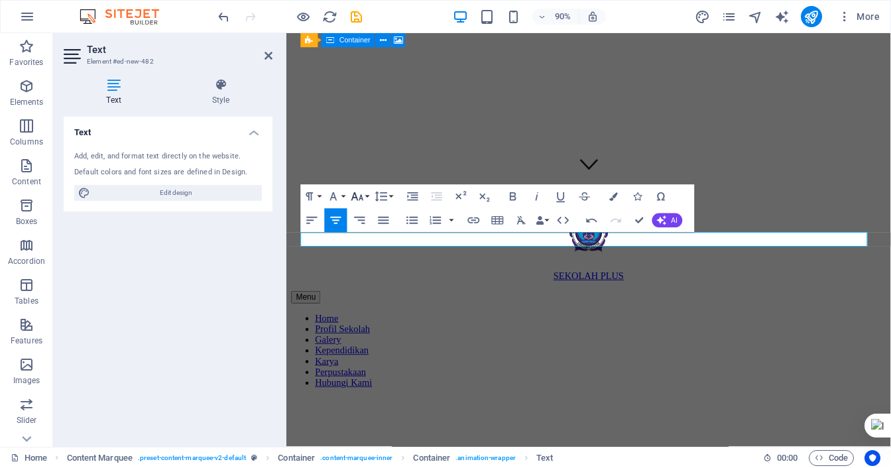
click at [361, 200] on icon "button" at bounding box center [357, 197] width 15 height 15
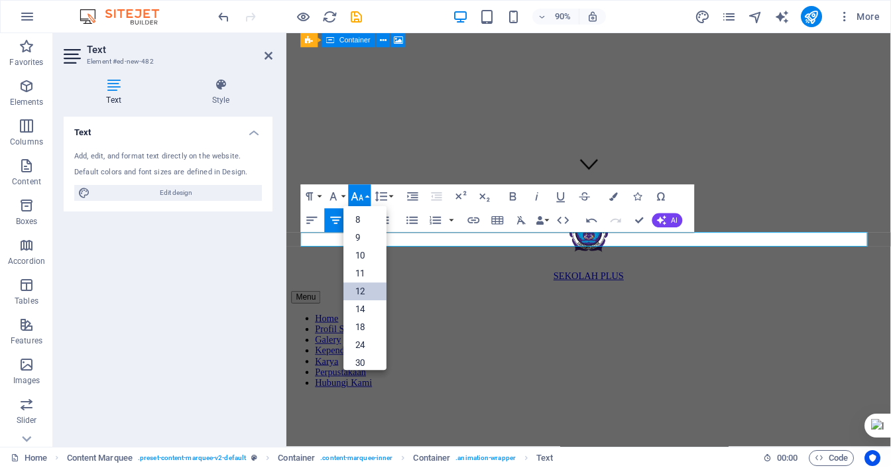
click at [361, 293] on link "12" at bounding box center [364, 292] width 43 height 18
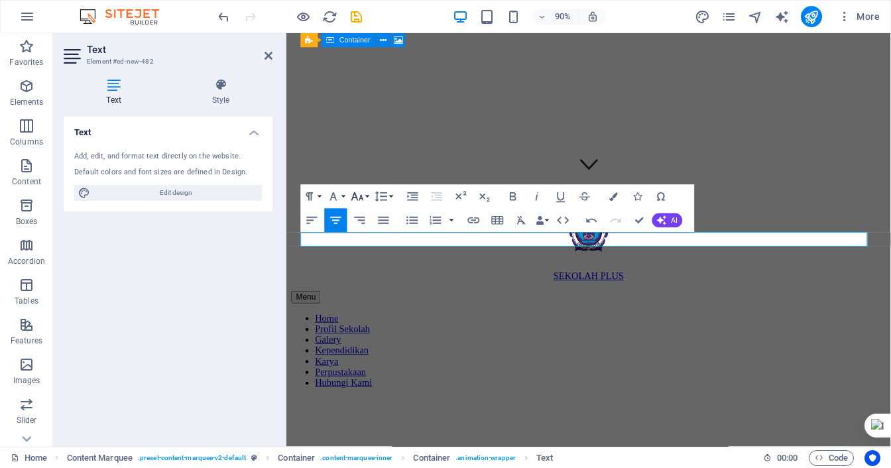
click at [357, 196] on icon "button" at bounding box center [357, 197] width 15 height 15
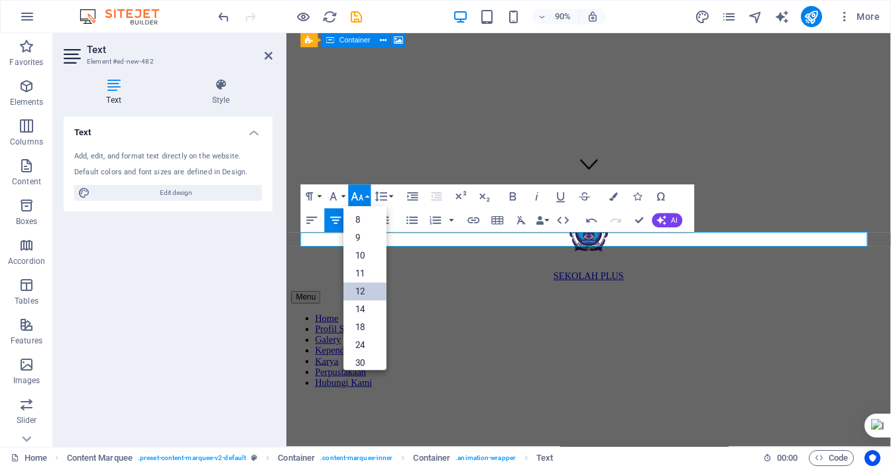
scroll to position [95, 0]
click at [363, 258] on link "24" at bounding box center [364, 260] width 43 height 18
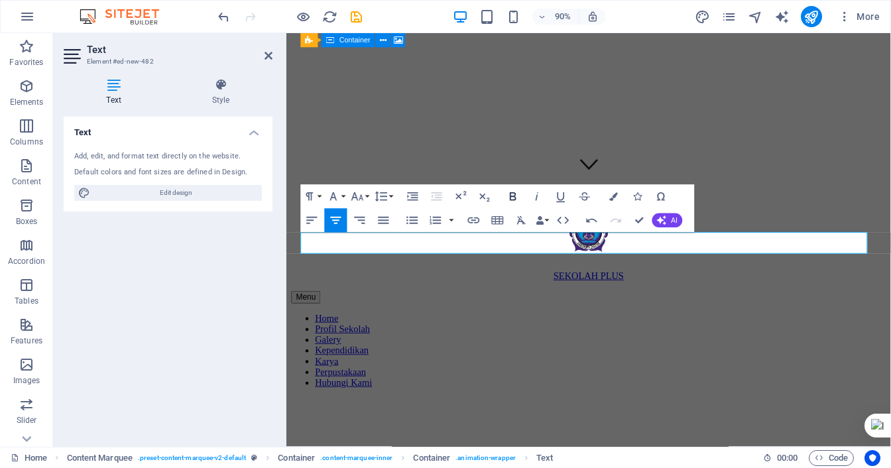
click at [510, 199] on icon "button" at bounding box center [513, 197] width 7 height 9
click at [533, 192] on icon "button" at bounding box center [537, 197] width 15 height 15
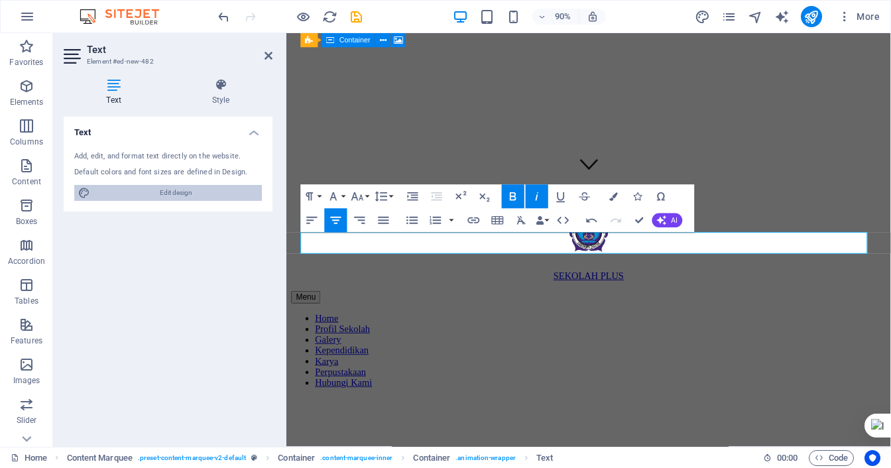
click at [166, 190] on span "Edit design" at bounding box center [176, 193] width 164 height 16
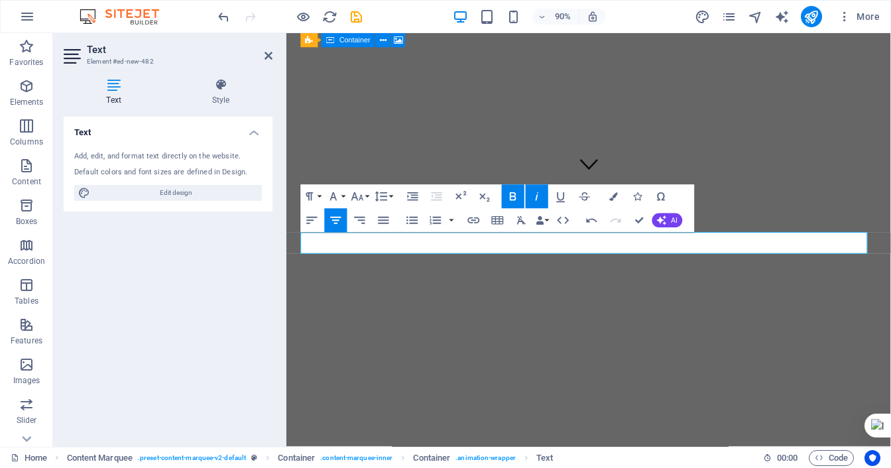
select select "px"
select select "400"
select select "px"
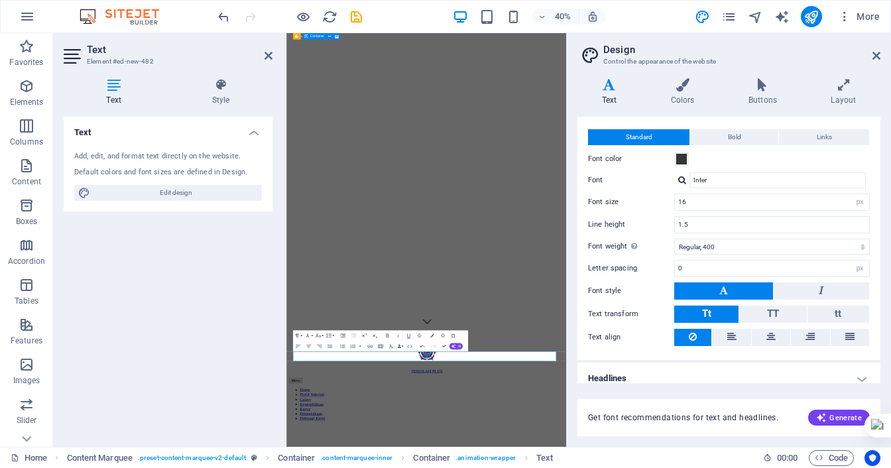
scroll to position [34, 0]
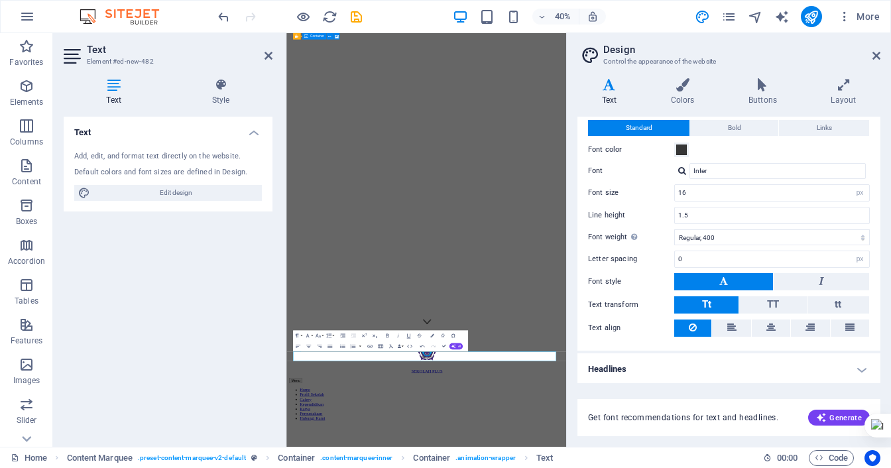
click at [874, 48] on h2 "Design" at bounding box center [741, 50] width 277 height 12
click at [872, 52] on icon at bounding box center [876, 55] width 8 height 11
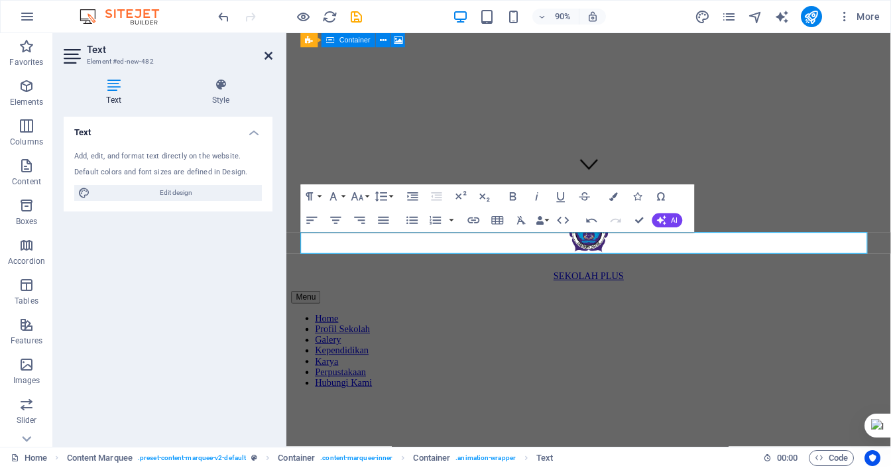
click at [270, 51] on icon at bounding box center [269, 55] width 8 height 11
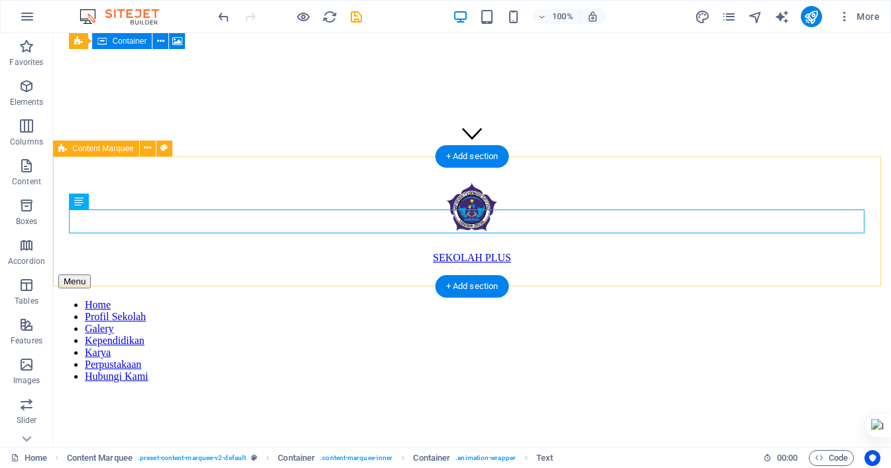
scroll to position [158, 0]
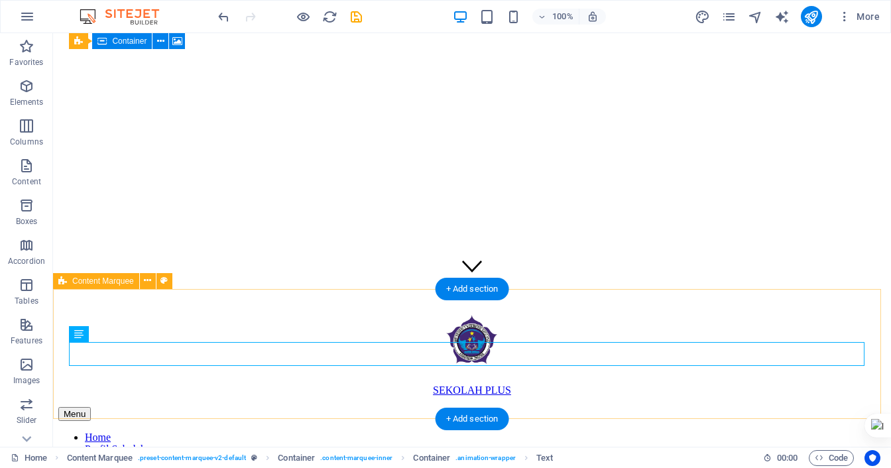
drag, startPoint x: 343, startPoint y: 347, endPoint x: 354, endPoint y: 303, distance: 45.7
drag, startPoint x: 188, startPoint y: 342, endPoint x: 202, endPoint y: 308, distance: 36.6
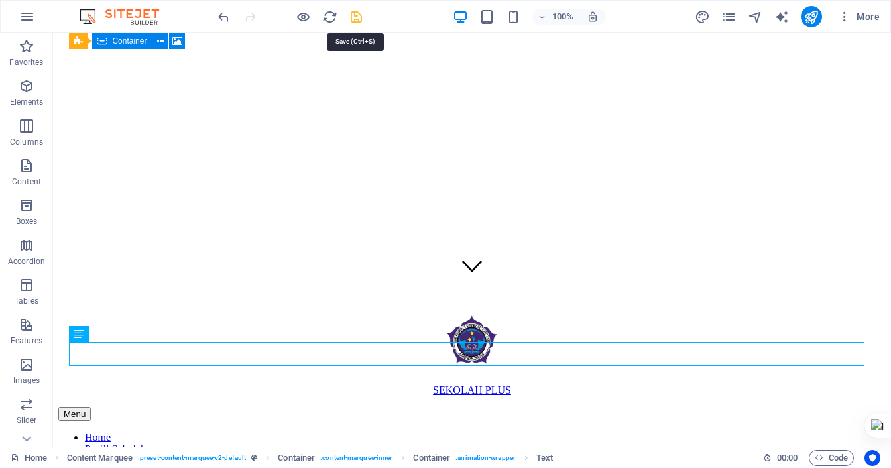
click at [358, 17] on icon "save" at bounding box center [356, 16] width 15 height 15
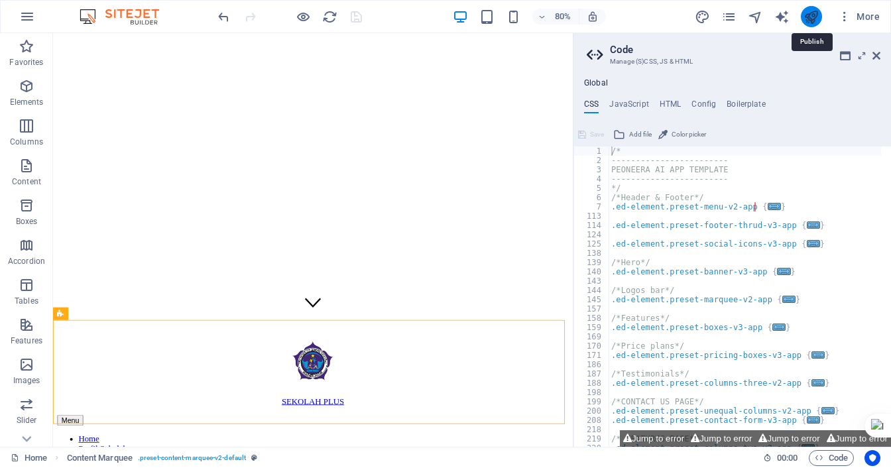
click at [809, 10] on icon "publish" at bounding box center [810, 16] width 15 height 15
